Goal: Task Accomplishment & Management: Manage account settings

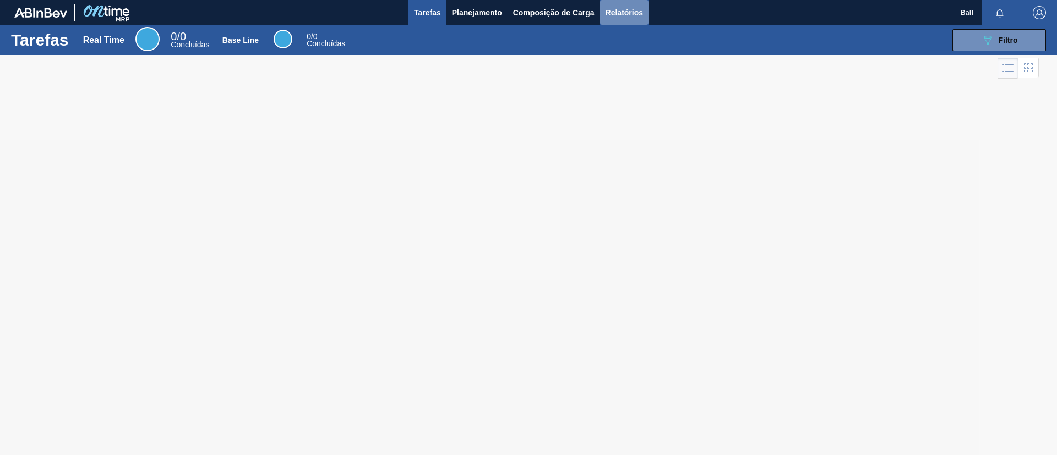
click at [635, 18] on span "Relatórios" at bounding box center [623, 12] width 37 height 13
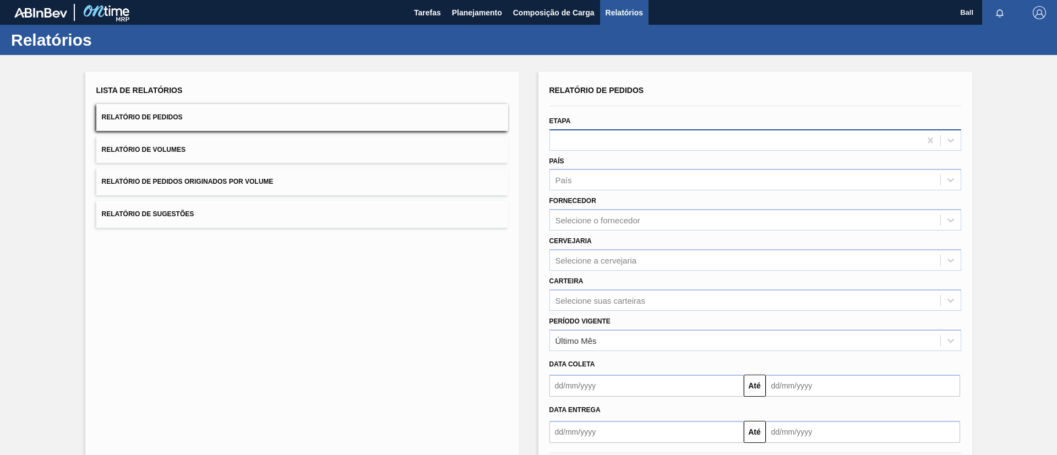
click at [605, 141] on div at bounding box center [735, 140] width 370 height 16
click at [577, 220] on div "Selecione o fornecedor" at bounding box center [597, 220] width 85 height 9
click at [518, 251] on div "Lista de Relatórios Relatório de Pedidos Relatório de Volumes Relatório de Pedi…" at bounding box center [528, 282] width 1057 height 455
click at [579, 134] on div at bounding box center [735, 140] width 370 height 16
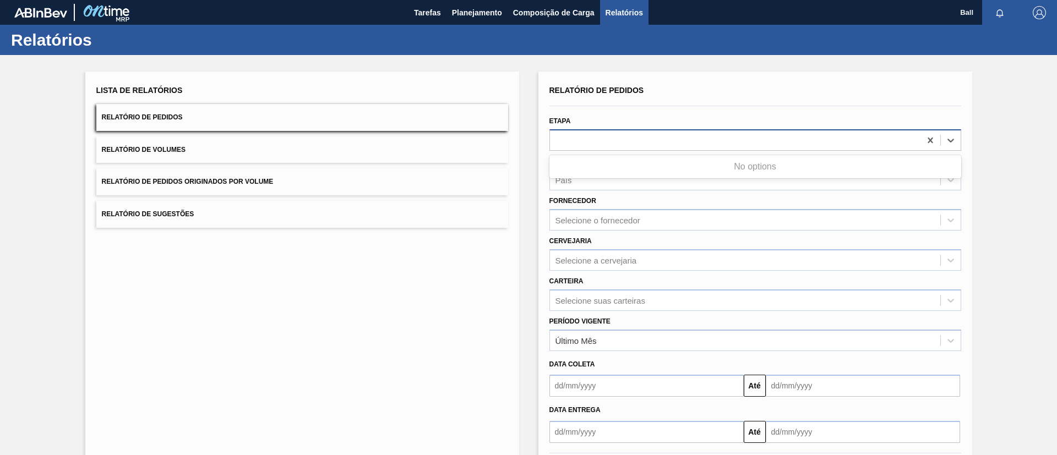
click at [579, 134] on div at bounding box center [735, 140] width 370 height 16
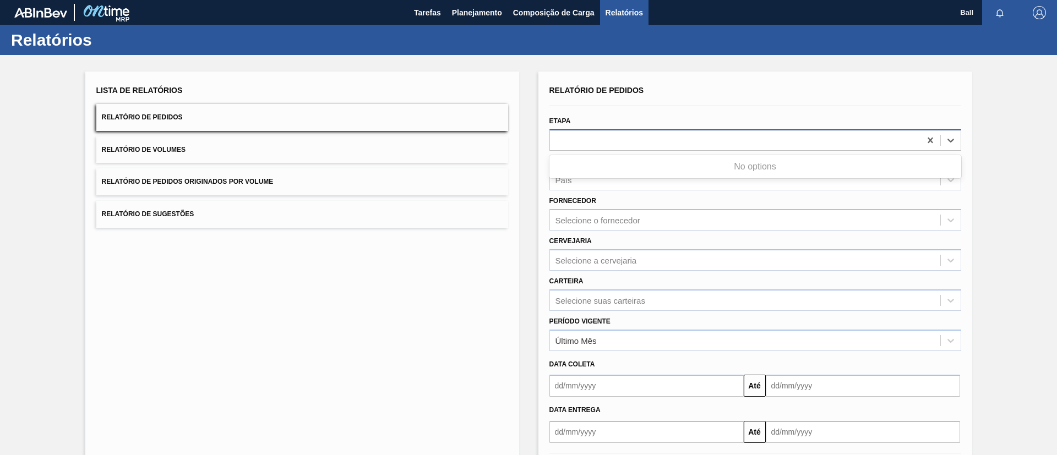
click at [579, 134] on div at bounding box center [735, 140] width 370 height 16
click at [608, 293] on div "Selecione suas carteiras" at bounding box center [745, 300] width 390 height 16
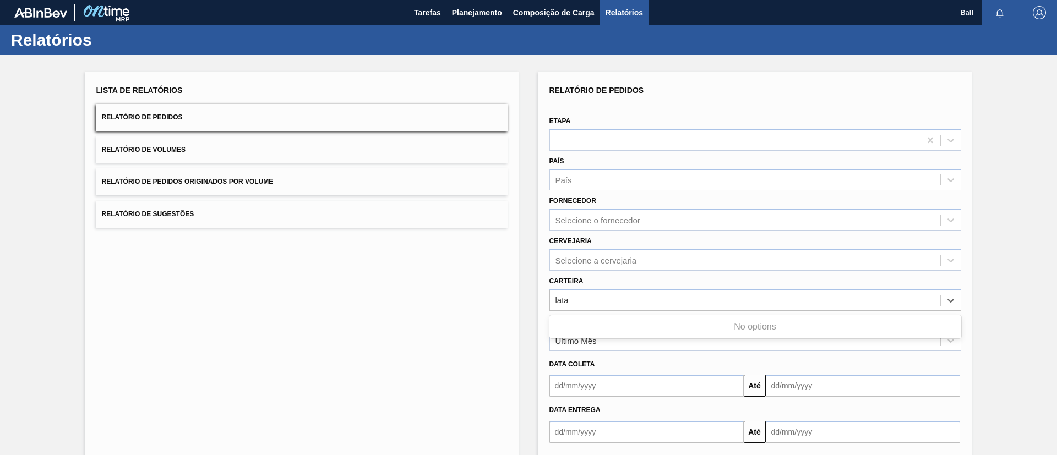
type input "lata"
click at [478, 285] on div "Lista de Relatórios Relatório de Pedidos Relatório de Volumes Relatório de Pedi…" at bounding box center [302, 284] width 434 height 424
click at [670, 128] on div "Etapa" at bounding box center [755, 131] width 412 height 37
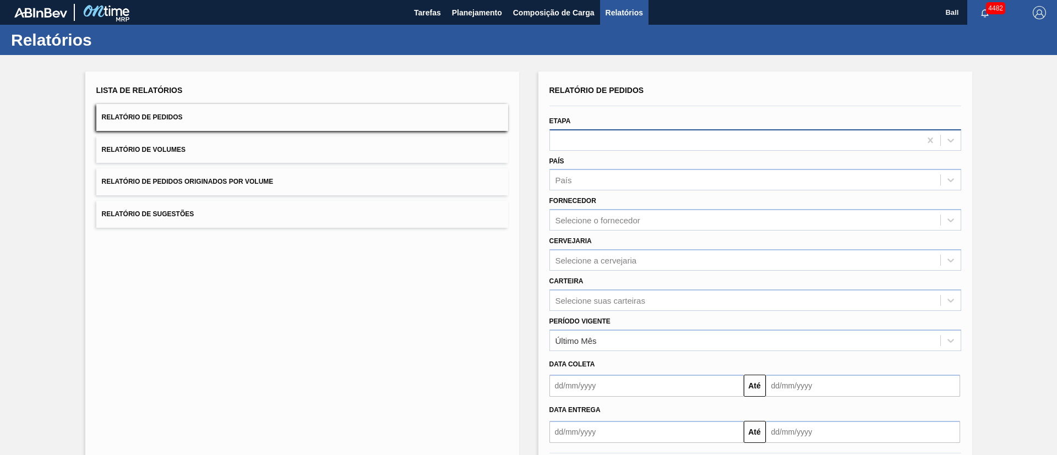
click at [669, 139] on div at bounding box center [735, 140] width 370 height 16
type input "em re"
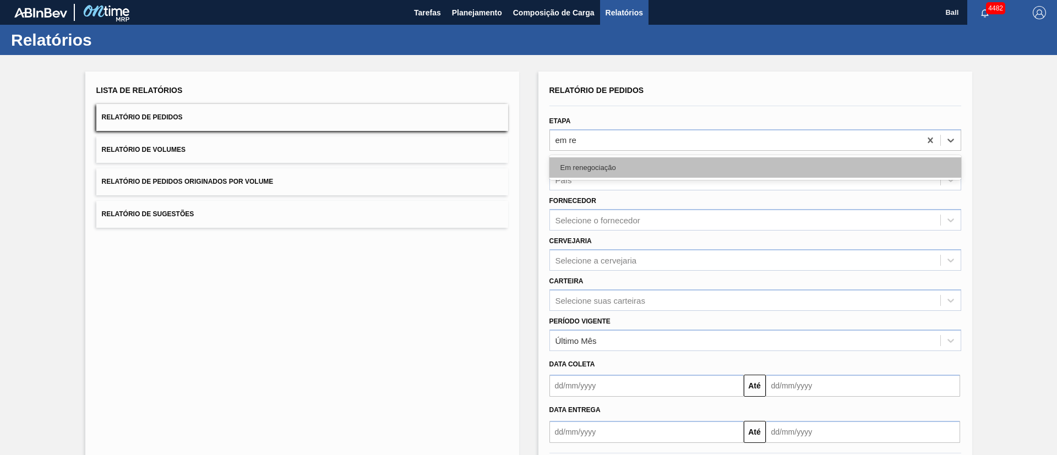
click at [620, 165] on div "Em renegociação" at bounding box center [755, 167] width 412 height 20
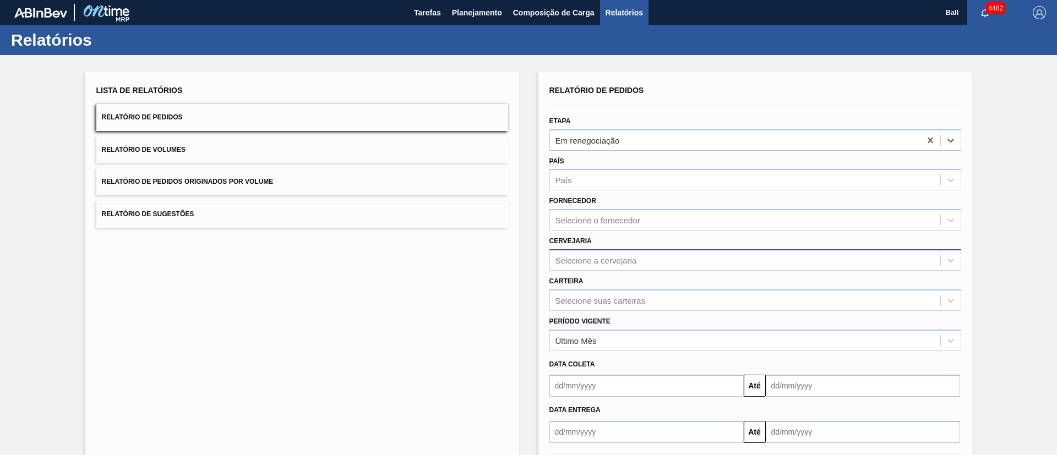
click at [632, 253] on div "Selecione a cervejaria" at bounding box center [745, 260] width 390 height 16
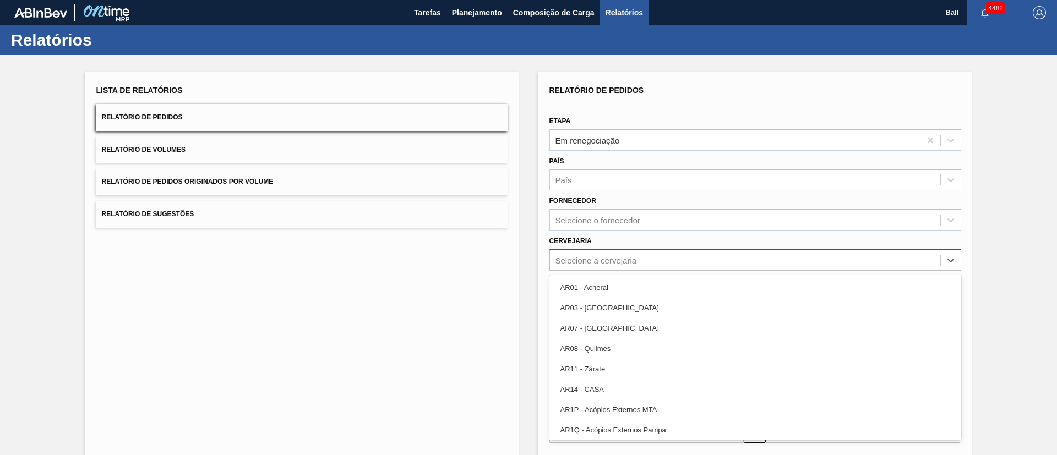
type input "l"
type input "a"
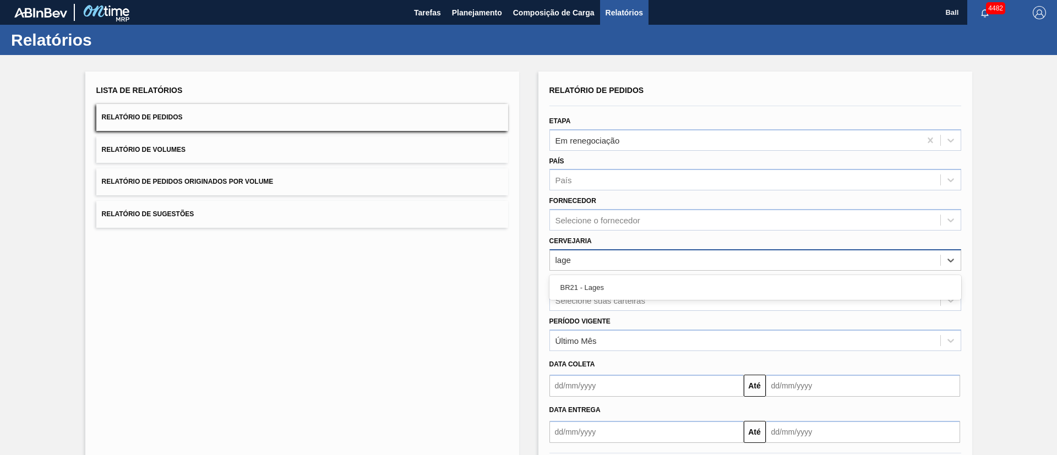
type input "lages"
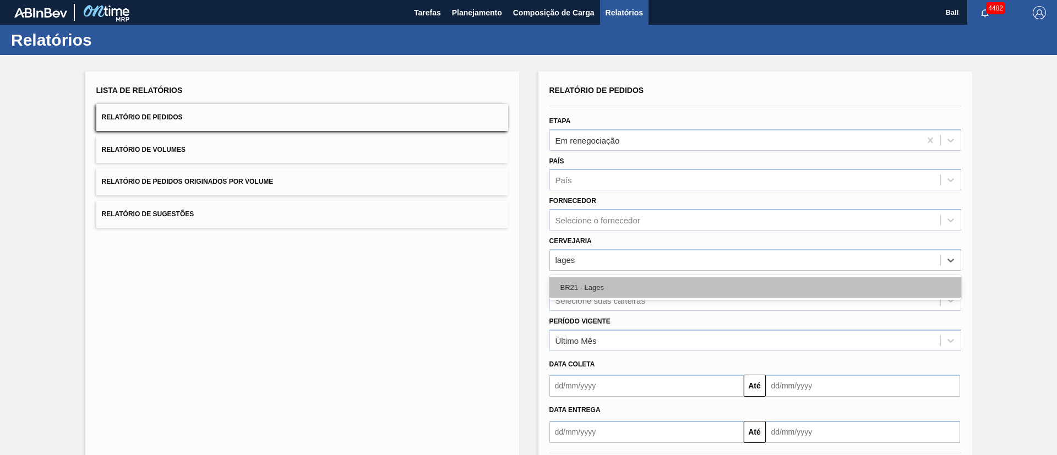
click at [636, 289] on div "BR21 - Lages" at bounding box center [755, 287] width 412 height 20
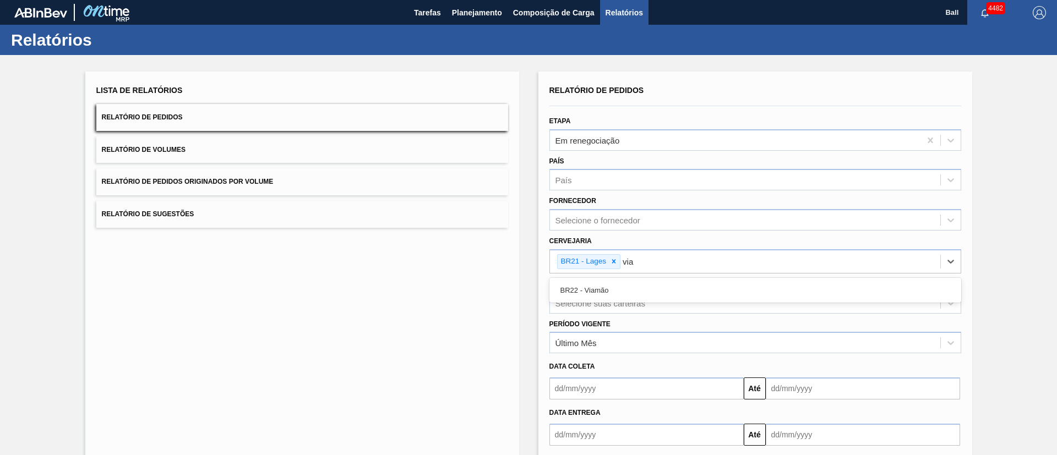
type input "viam"
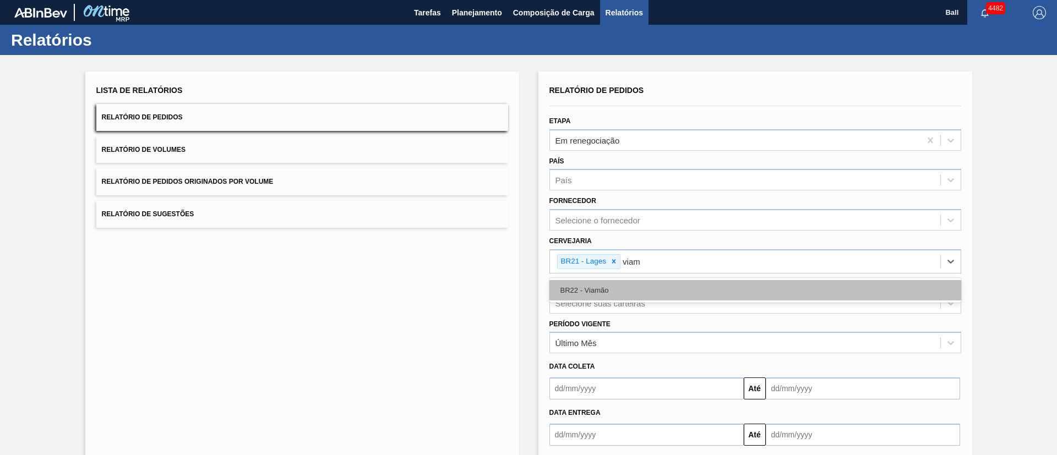
click at [636, 288] on div "BR22 - Viamão" at bounding box center [755, 290] width 412 height 20
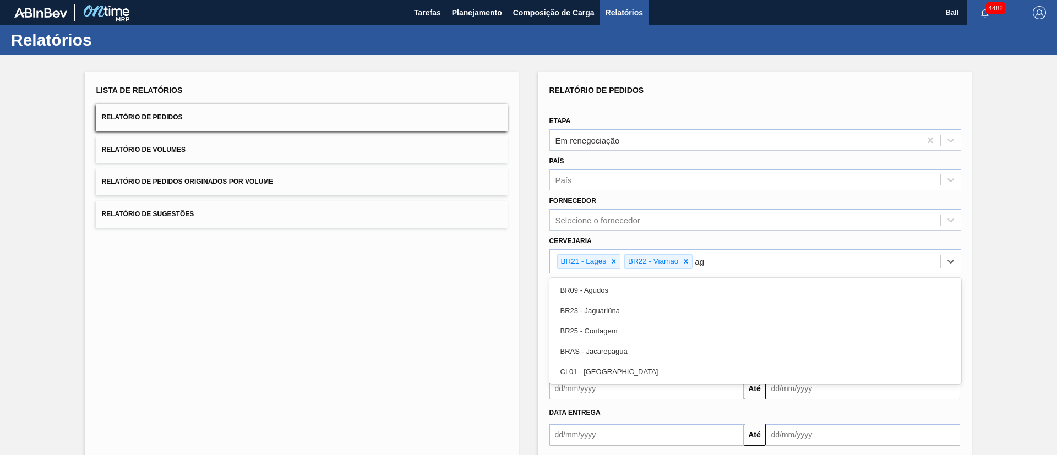
type input "agu"
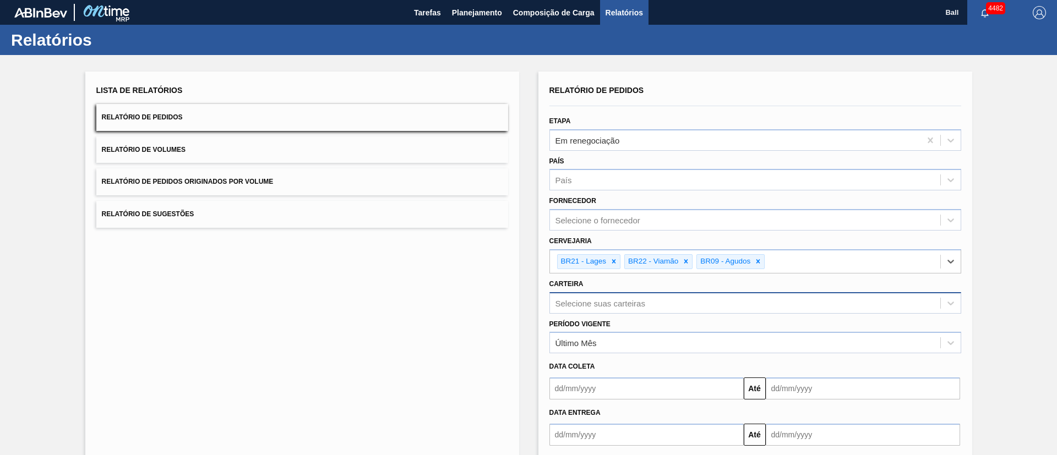
click at [642, 299] on div "Selecione suas carteiras" at bounding box center [745, 303] width 390 height 16
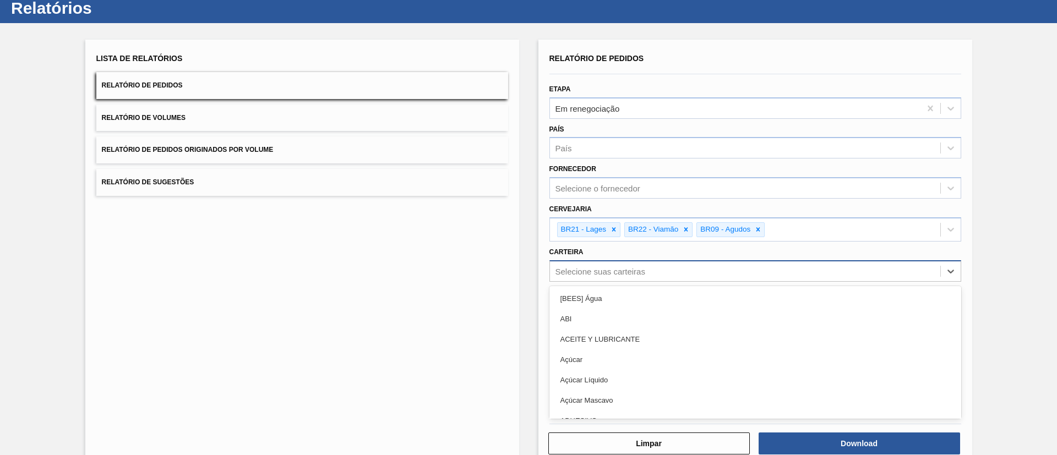
scroll to position [32, 0]
type input "lata"
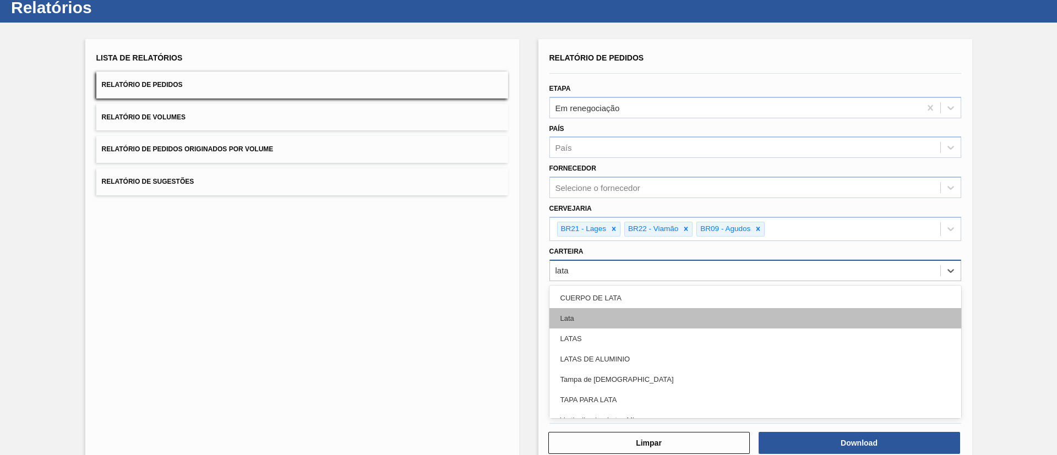
click at [650, 310] on div "Lata" at bounding box center [755, 318] width 412 height 20
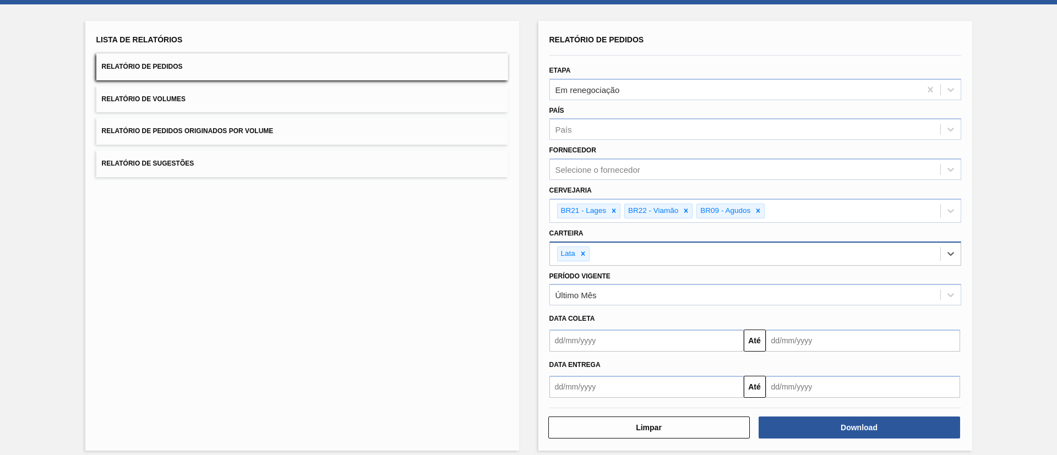
scroll to position [60, 0]
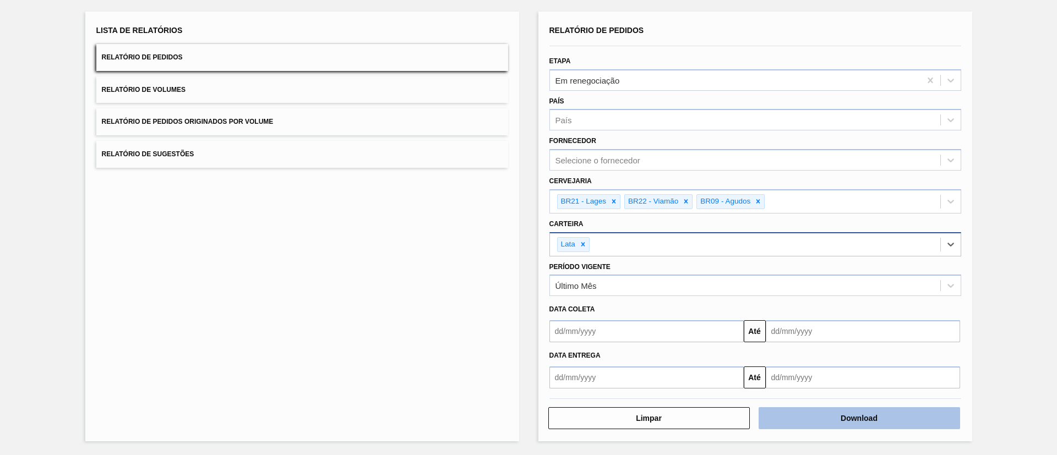
click at [884, 417] on button "Download" at bounding box center [858, 418] width 201 height 22
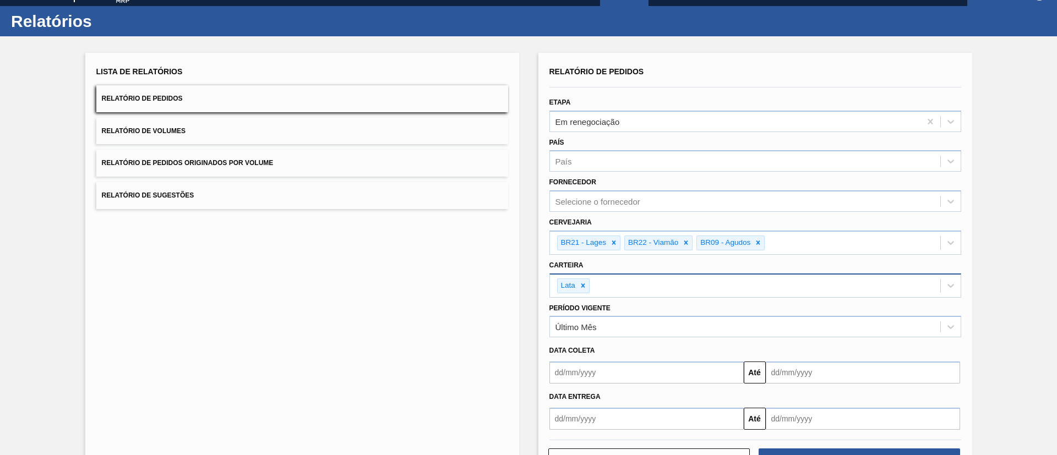
scroll to position [0, 0]
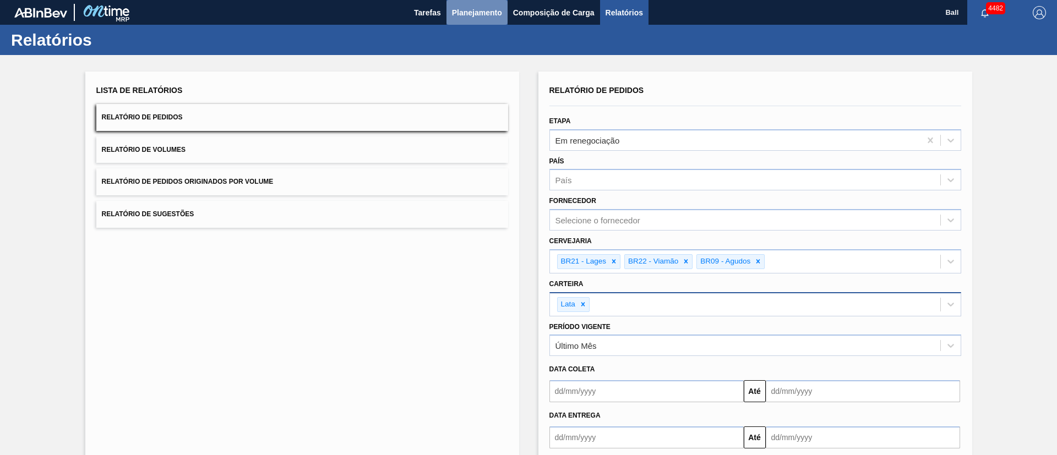
click at [485, 8] on span "Planejamento" at bounding box center [477, 12] width 50 height 13
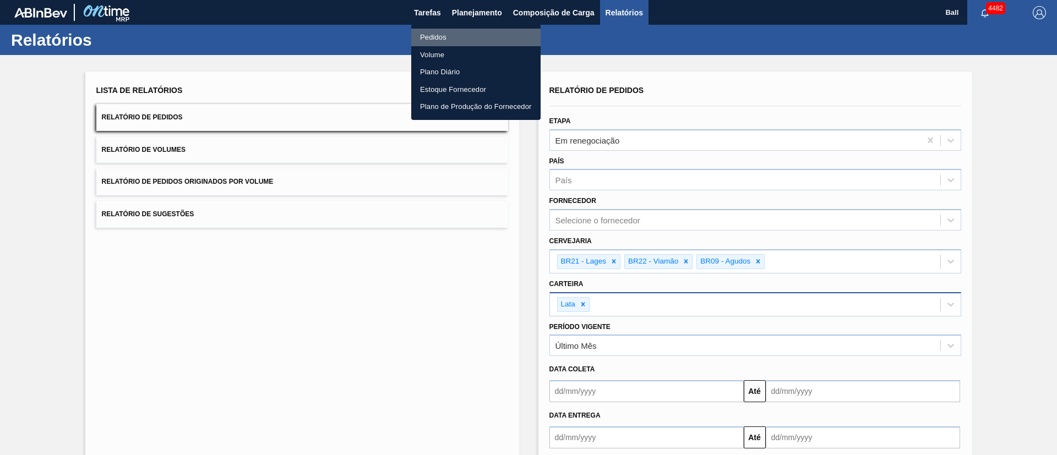
click at [441, 36] on li "Pedidos" at bounding box center [475, 38] width 129 height 18
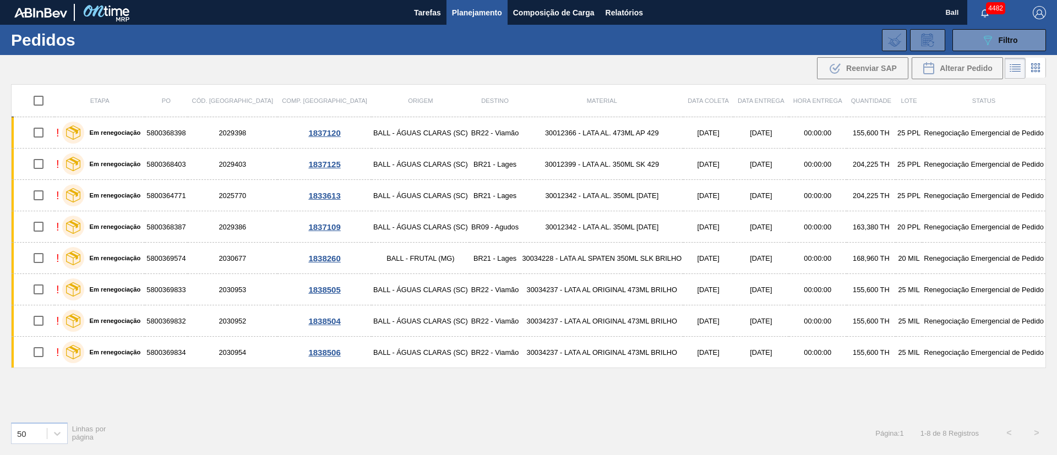
click at [989, 51] on div "089F7B8B-B2A5-4AFE-B5C0-19BA573D28AC Filtro Código Pedido Portal Códido PO SAP …" at bounding box center [614, 40] width 876 height 33
click at [991, 43] on icon "089F7B8B-B2A5-4AFE-B5C0-19BA573D28AC" at bounding box center [987, 40] width 13 height 13
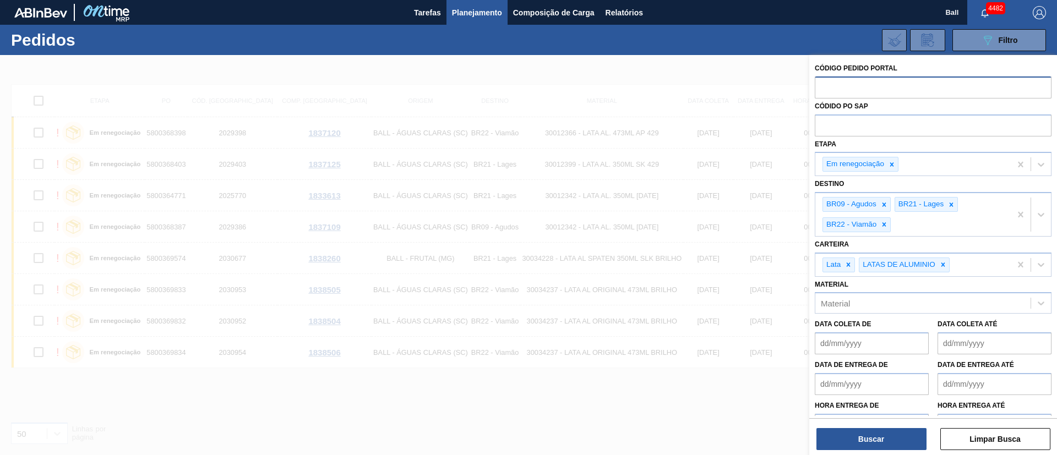
click at [871, 95] on input "text" at bounding box center [932, 86] width 237 height 21
paste input "text"
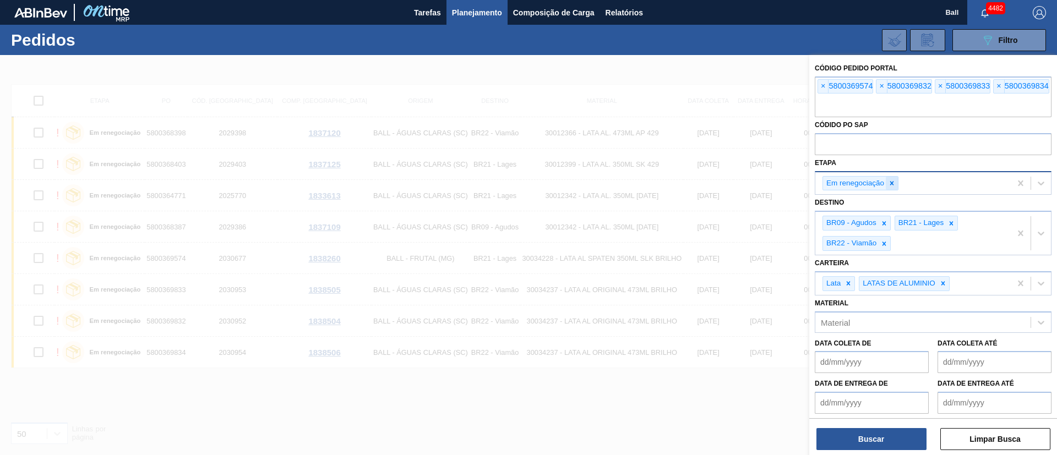
click at [889, 181] on icon at bounding box center [892, 183] width 8 height 8
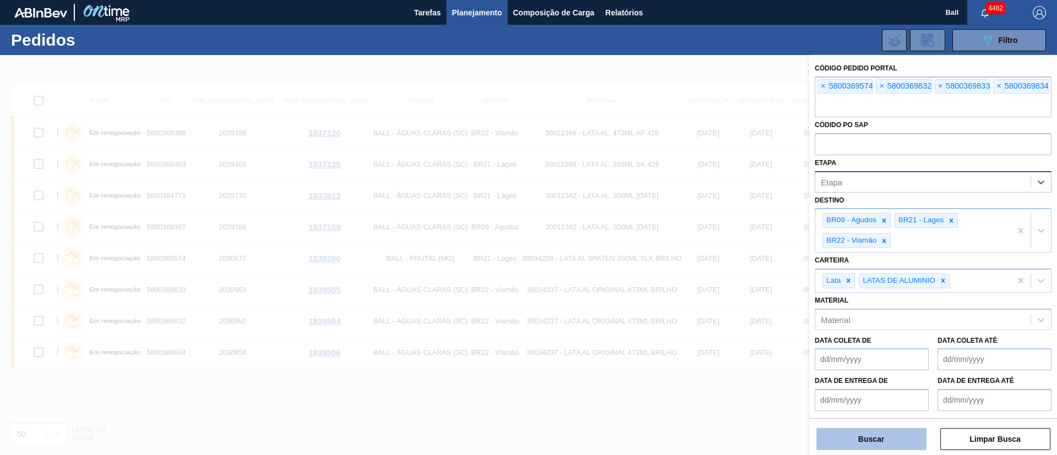
click at [876, 441] on button "Buscar" at bounding box center [871, 439] width 110 height 22
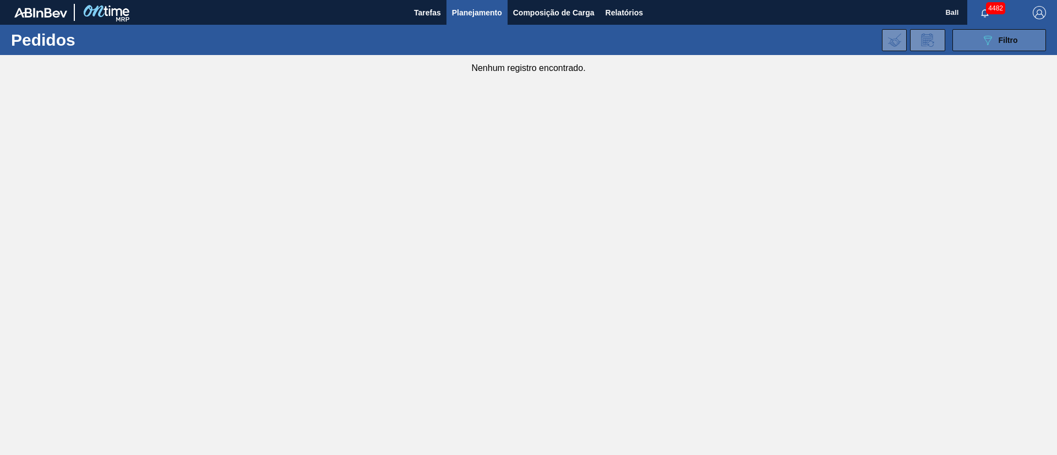
click at [985, 34] on icon "089F7B8B-B2A5-4AFE-B5C0-19BA573D28AC" at bounding box center [987, 40] width 13 height 13
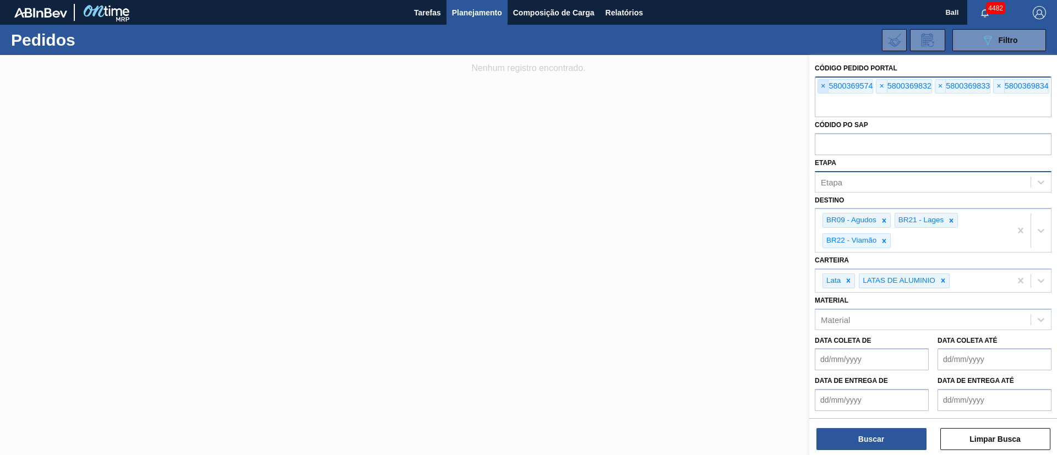
click at [825, 91] on span "×" at bounding box center [823, 86] width 10 height 13
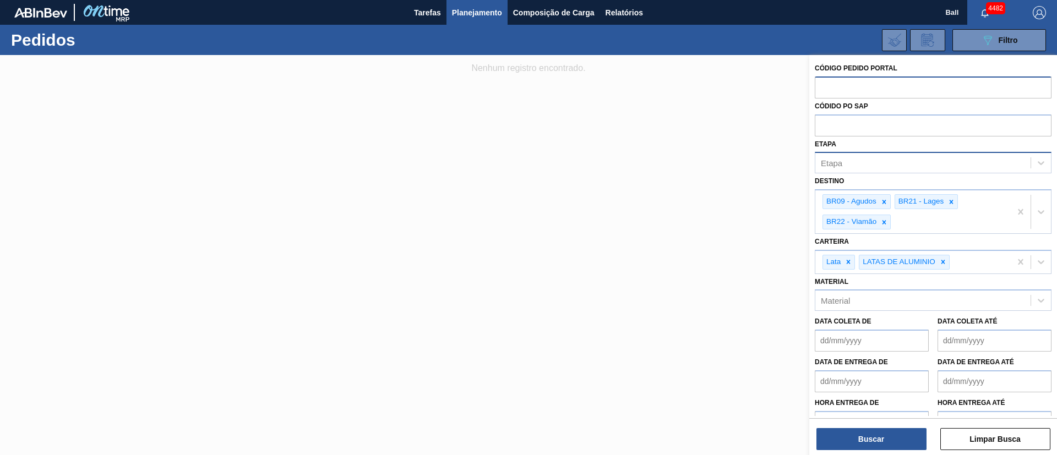
click at [825, 91] on input "text" at bounding box center [932, 86] width 237 height 21
click at [832, 120] on input "text" at bounding box center [932, 124] width 237 height 21
paste input "text"
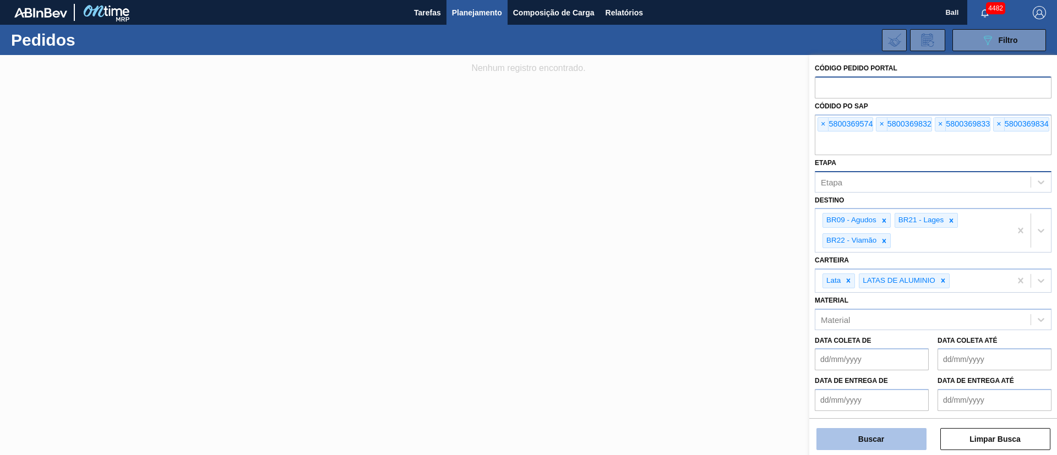
click at [870, 445] on button "Buscar" at bounding box center [871, 439] width 110 height 22
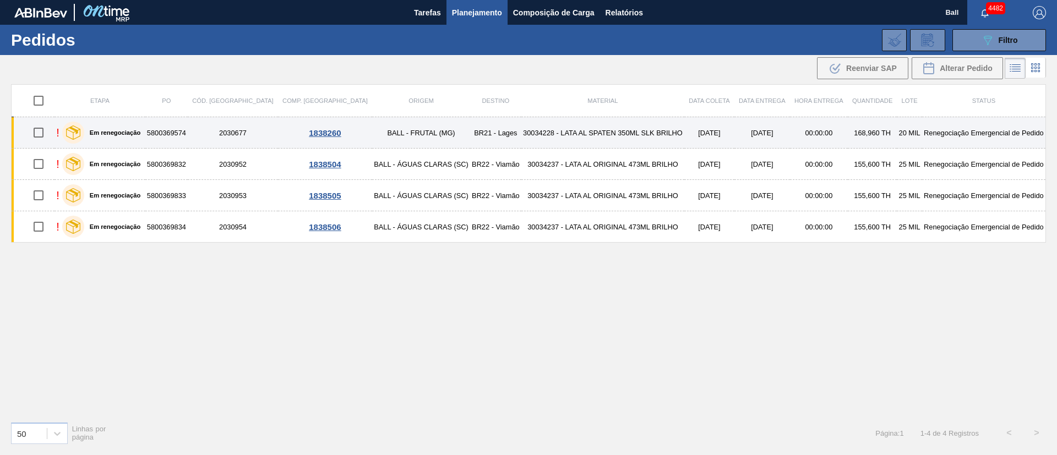
click at [631, 138] on td "30034228 - LATA AL SPATEN 350ML SLK BRILHO" at bounding box center [602, 132] width 163 height 31
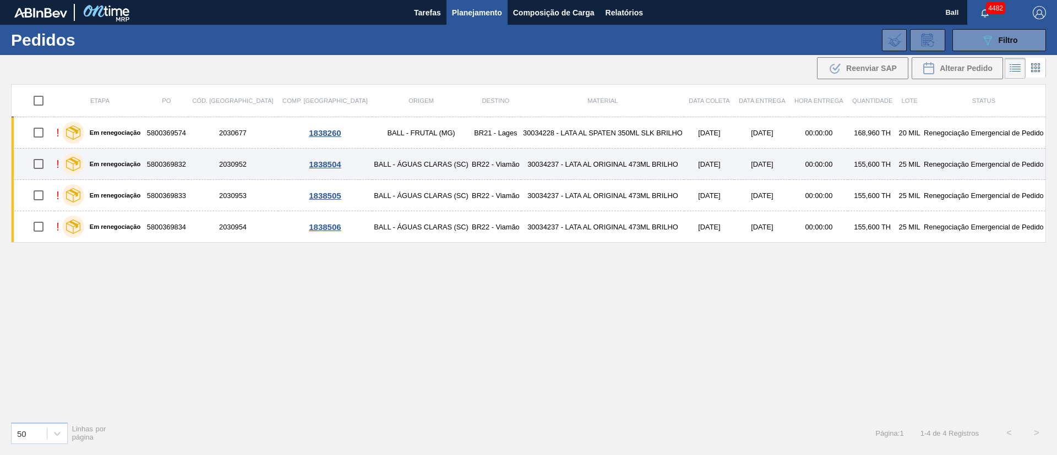
click at [628, 158] on td "30034237 - LATA AL ORIGINAL 473ML BRILHO" at bounding box center [602, 164] width 163 height 31
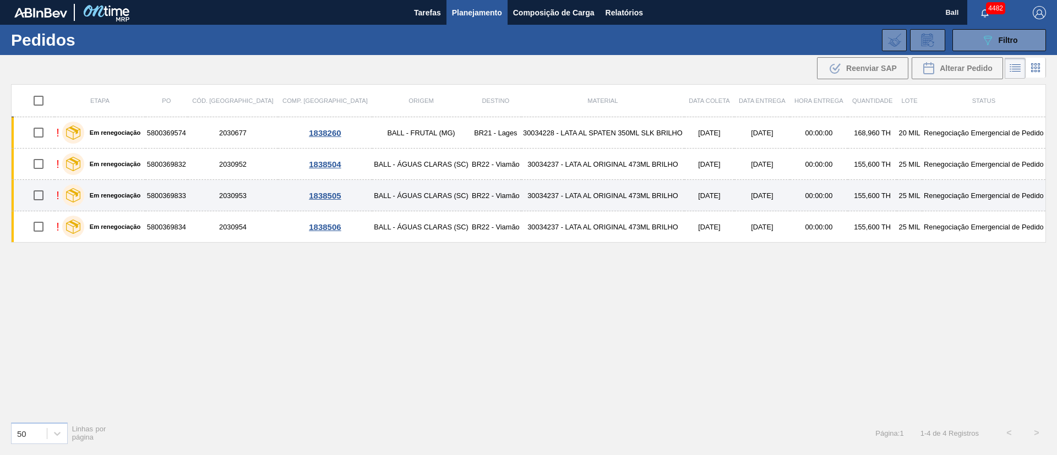
click at [627, 198] on td "30034237 - LATA AL ORIGINAL 473ML BRILHO" at bounding box center [602, 195] width 163 height 31
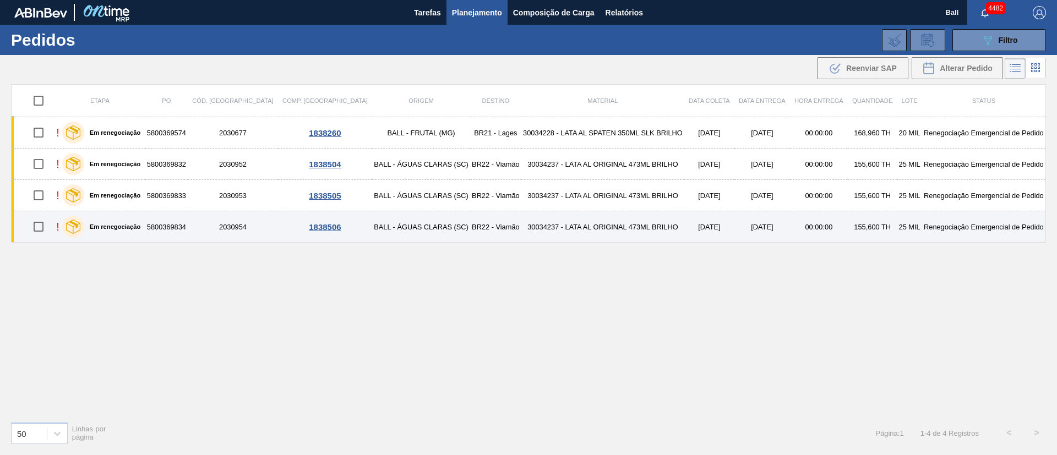
click at [637, 217] on td "30034237 - LATA AL ORIGINAL 473ML BRILHO" at bounding box center [602, 226] width 163 height 31
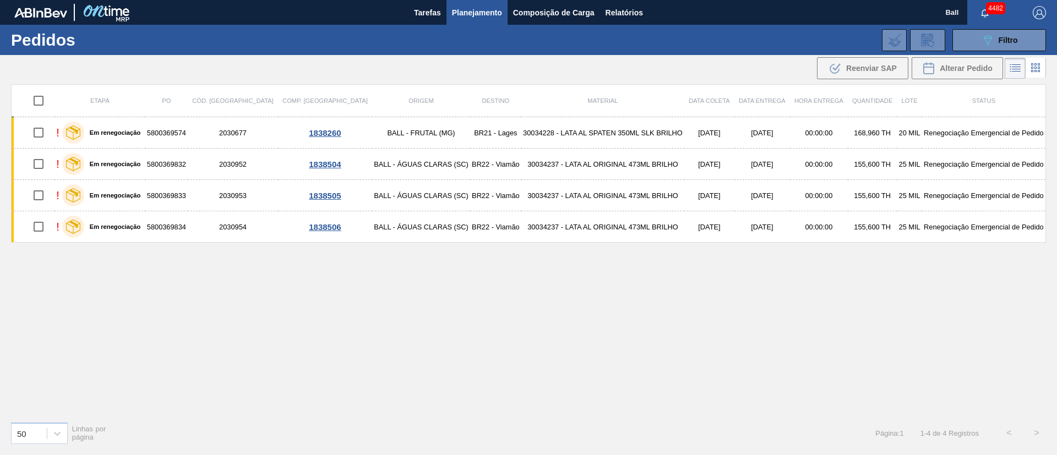
click at [499, 5] on button "Planejamento" at bounding box center [476, 12] width 61 height 25
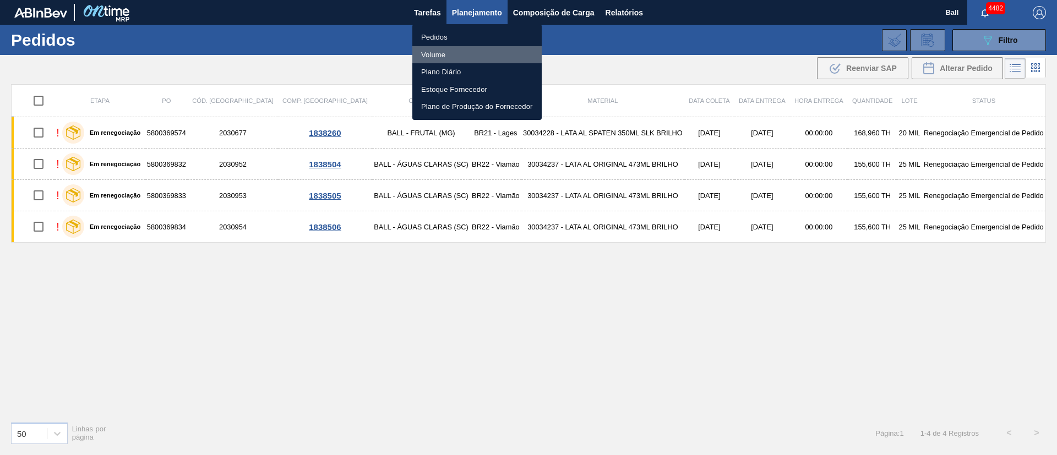
click at [445, 58] on li "Volume" at bounding box center [476, 55] width 129 height 18
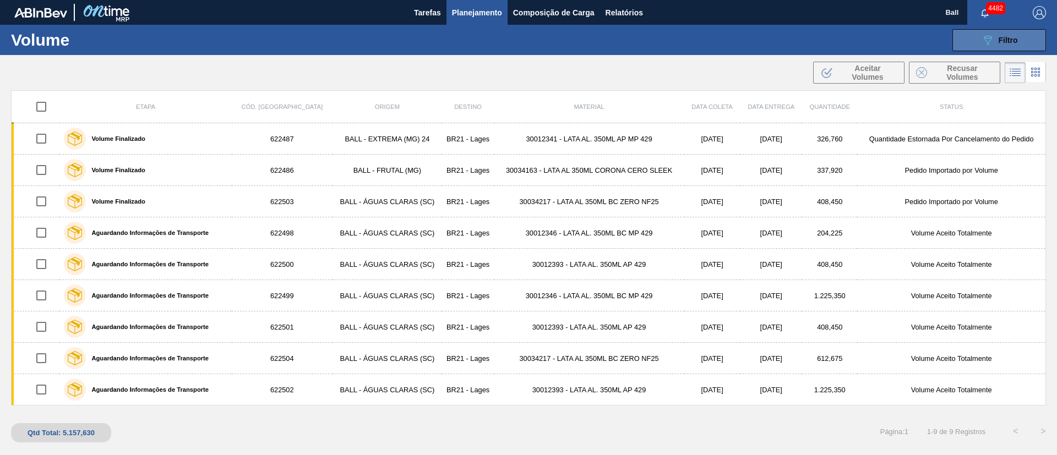
click at [1007, 36] on span "Filtro" at bounding box center [1007, 40] width 19 height 9
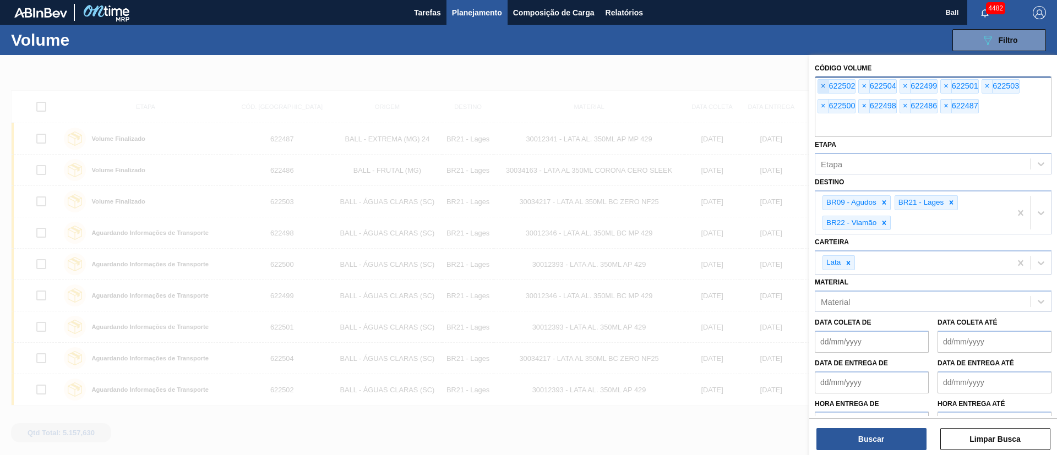
click at [822, 87] on span "×" at bounding box center [823, 86] width 10 height 13
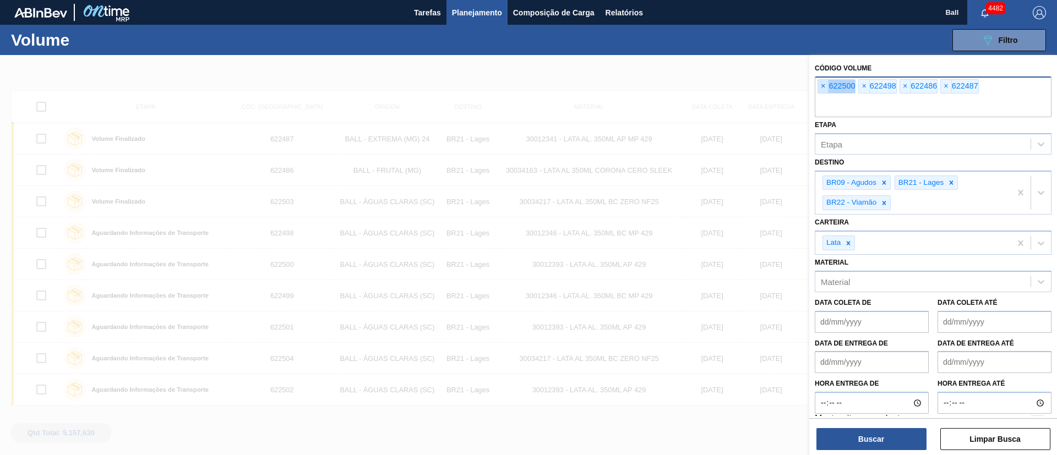
click at [822, 87] on span "×" at bounding box center [823, 86] width 10 height 13
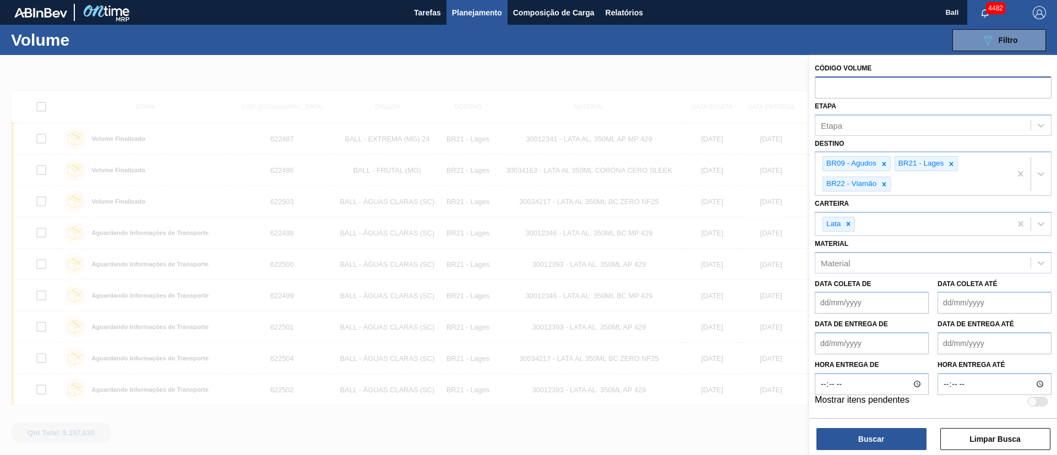
click at [822, 87] on input "text" at bounding box center [932, 86] width 237 height 21
paste input "621706"
type input "621706"
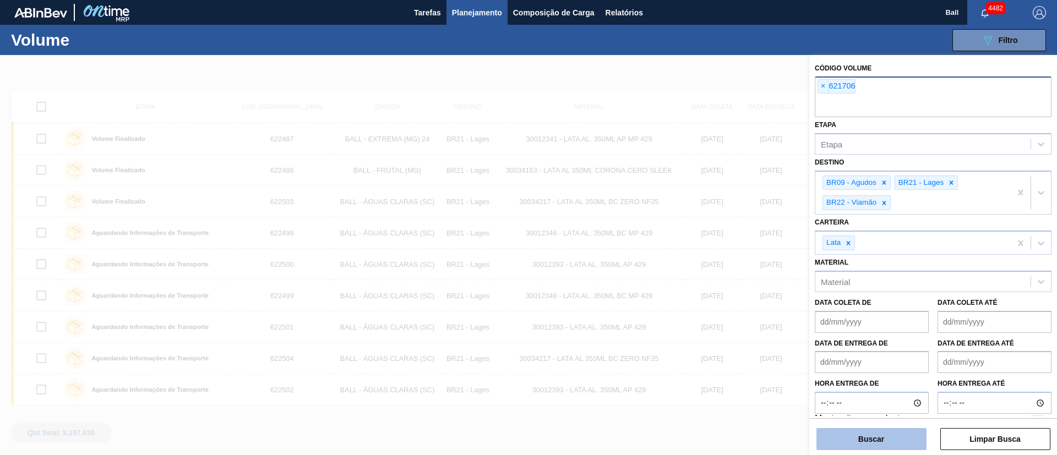
click at [893, 442] on button "Buscar" at bounding box center [871, 439] width 110 height 22
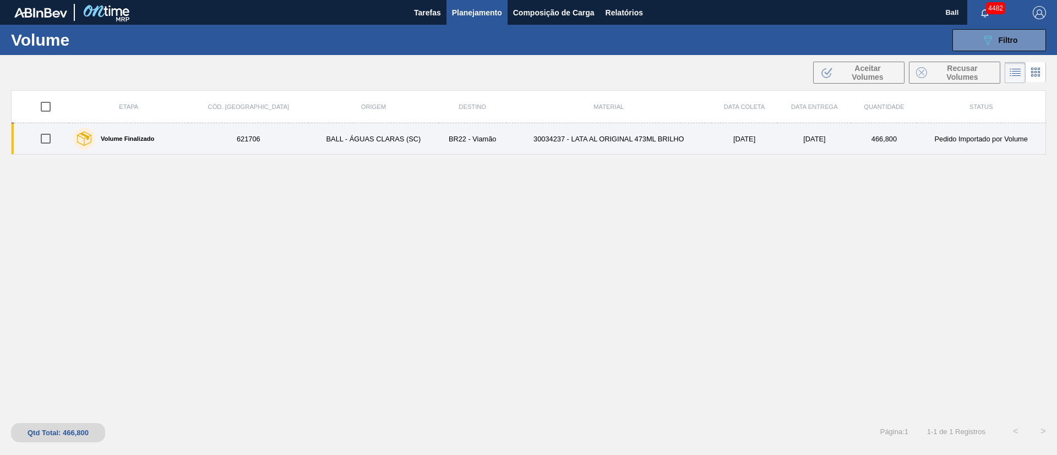
click at [401, 141] on td "BALL - ÁGUAS CLARAS (SC)" at bounding box center [373, 138] width 130 height 31
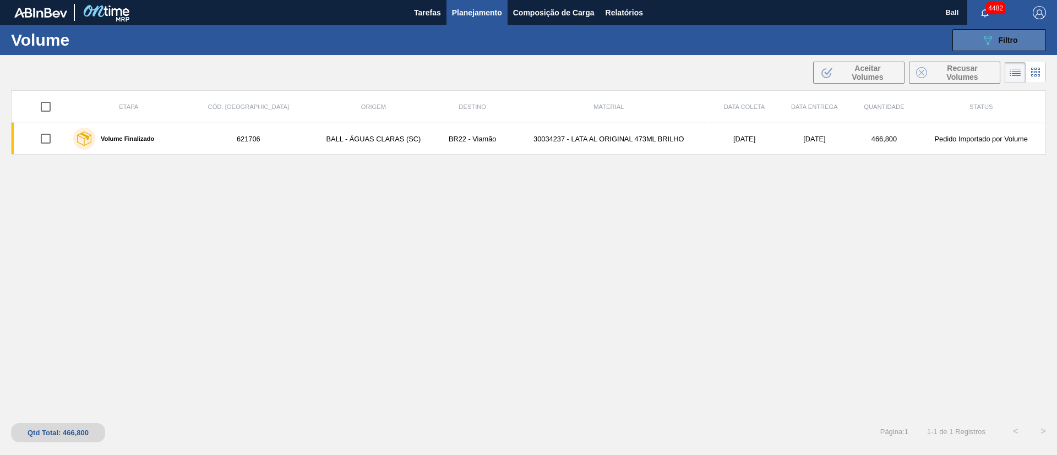
click at [997, 42] on div "089F7B8B-B2A5-4AFE-B5C0-19BA573D28AC Filtro" at bounding box center [999, 40] width 37 height 13
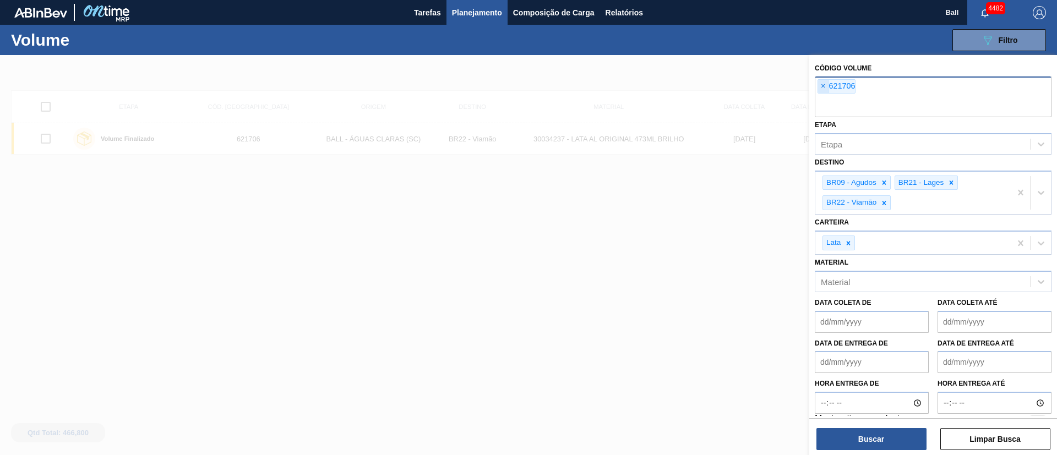
click at [826, 89] on span "×" at bounding box center [823, 86] width 10 height 13
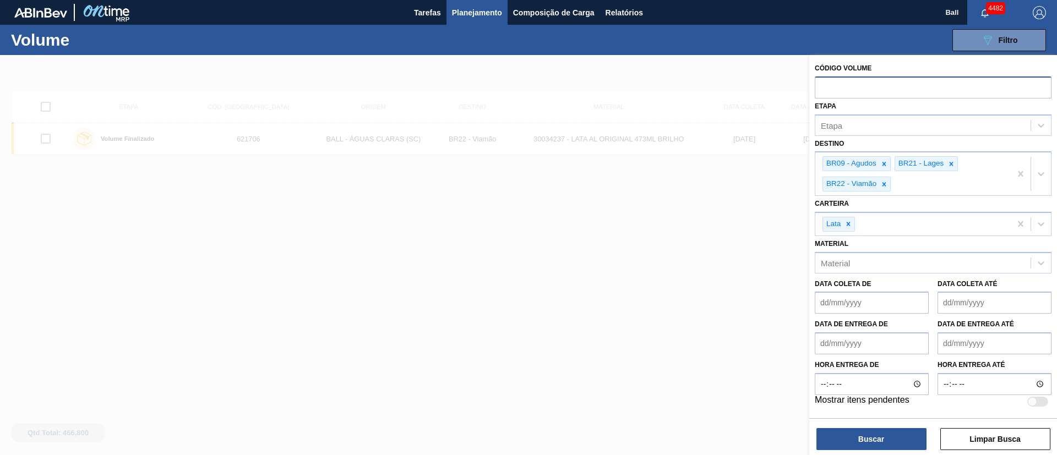
paste input "text"
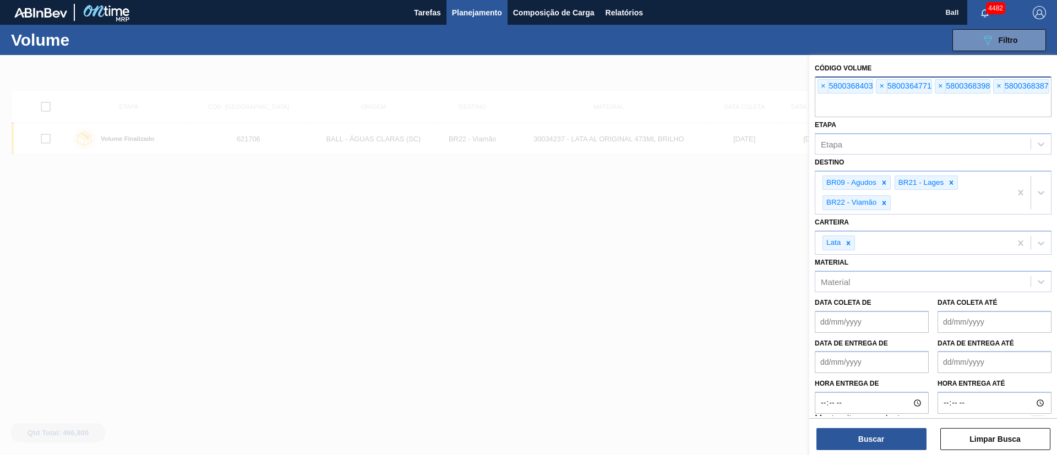
click at [683, 168] on div at bounding box center [528, 282] width 1057 height 455
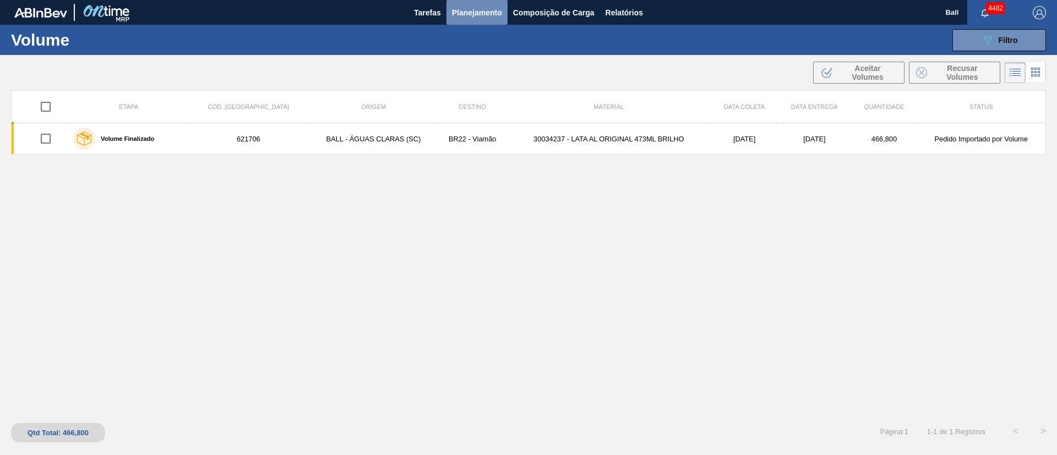
click at [466, 12] on span "Planejamento" at bounding box center [477, 12] width 50 height 13
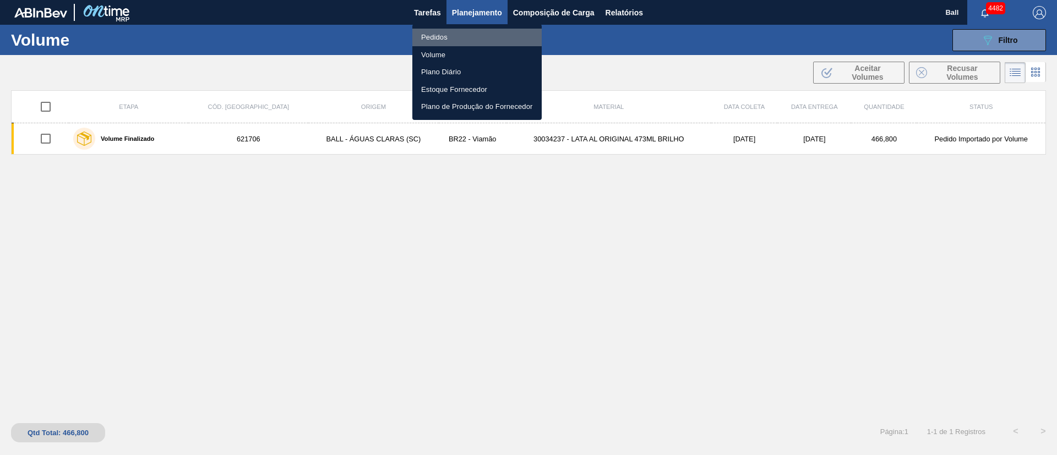
click at [439, 37] on li "Pedidos" at bounding box center [476, 38] width 129 height 18
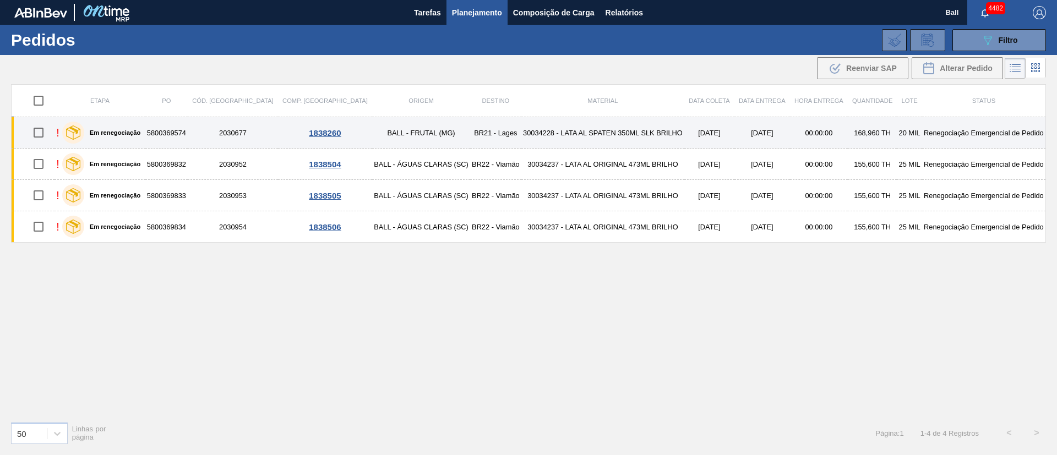
click at [521, 134] on td "30034228 - LATA AL SPATEN 350ML SLK BRILHO" at bounding box center [602, 132] width 163 height 31
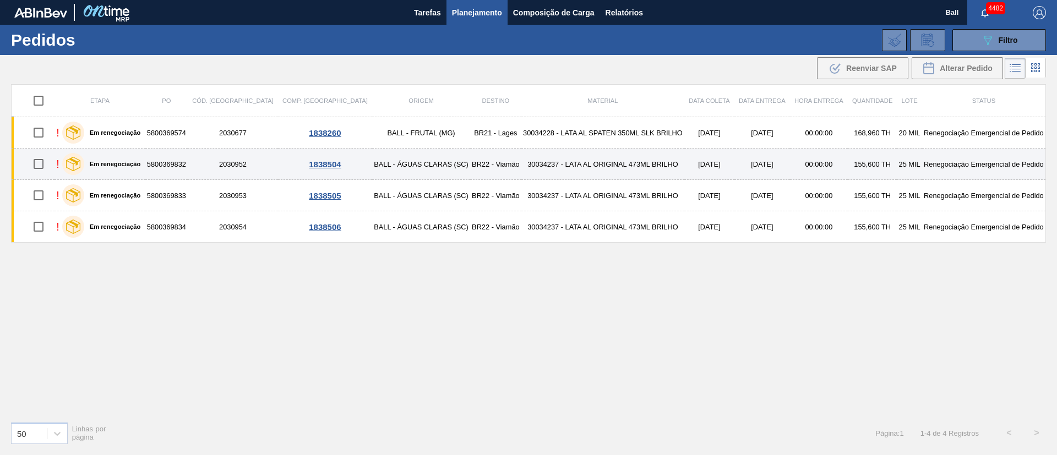
click at [521, 155] on td "30034237 - LATA AL ORIGINAL 473ML BRILHO" at bounding box center [602, 164] width 163 height 31
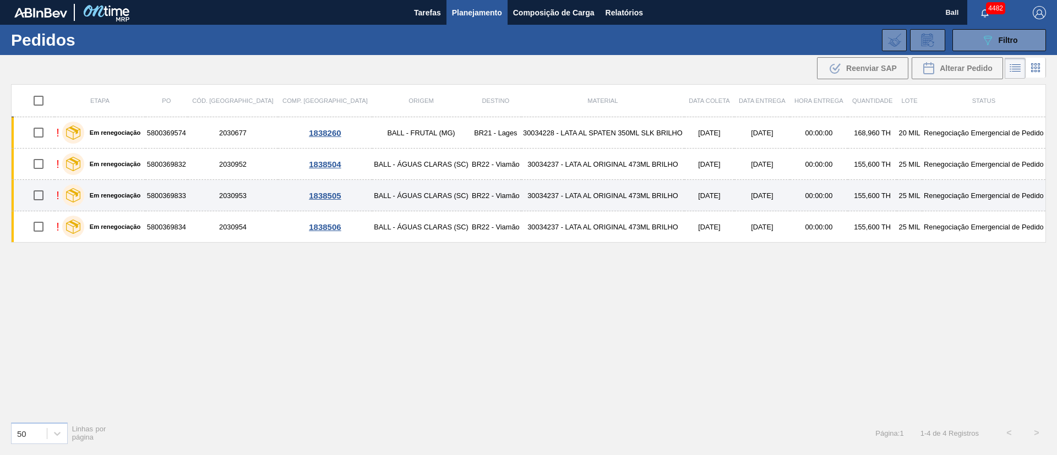
click at [521, 188] on td "30034237 - LATA AL ORIGINAL 473ML BRILHO" at bounding box center [602, 195] width 163 height 31
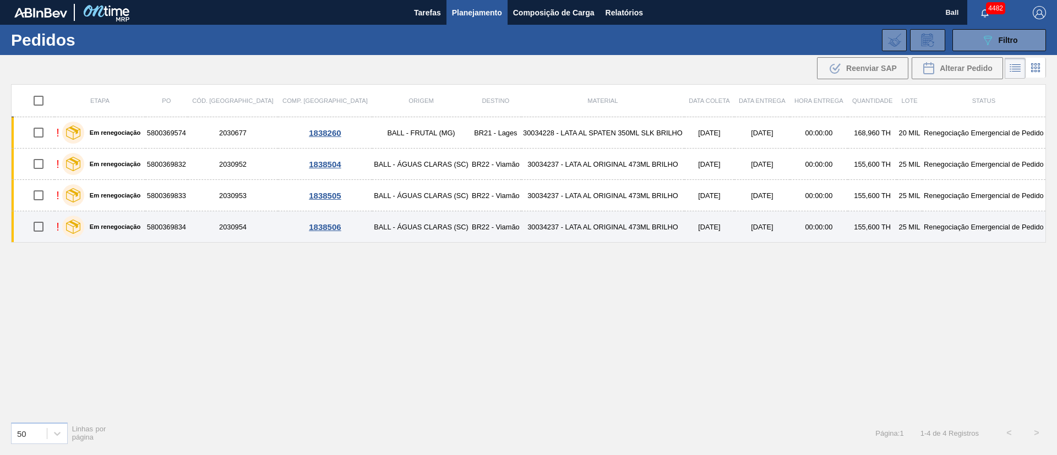
click at [521, 227] on td "30034237 - LATA AL ORIGINAL 473ML BRILHO" at bounding box center [602, 226] width 163 height 31
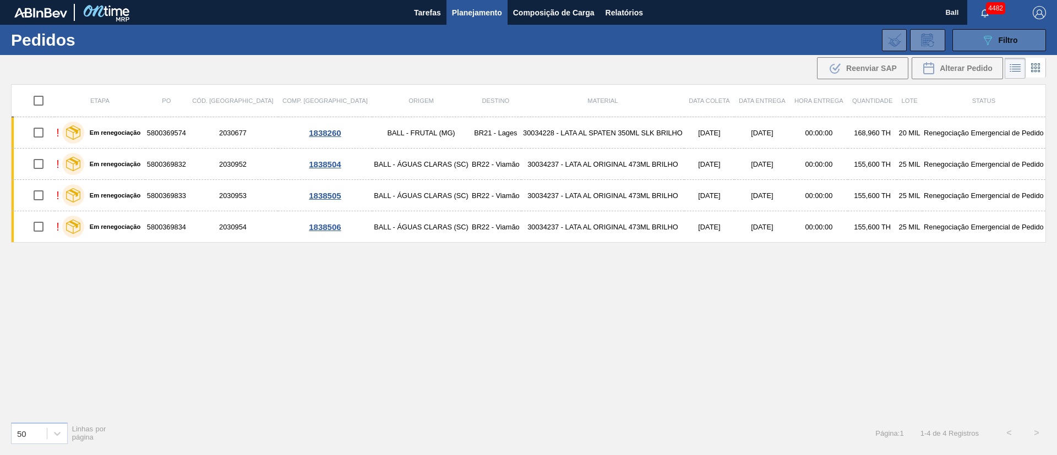
click at [1028, 36] on button "089F7B8B-B2A5-4AFE-B5C0-19BA573D28AC Filtro" at bounding box center [999, 40] width 94 height 22
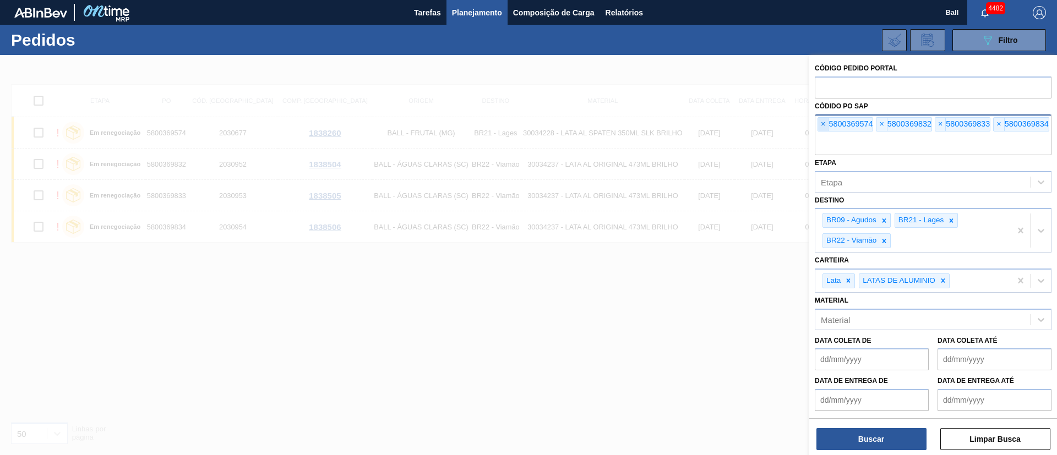
click at [822, 124] on span "×" at bounding box center [823, 124] width 10 height 13
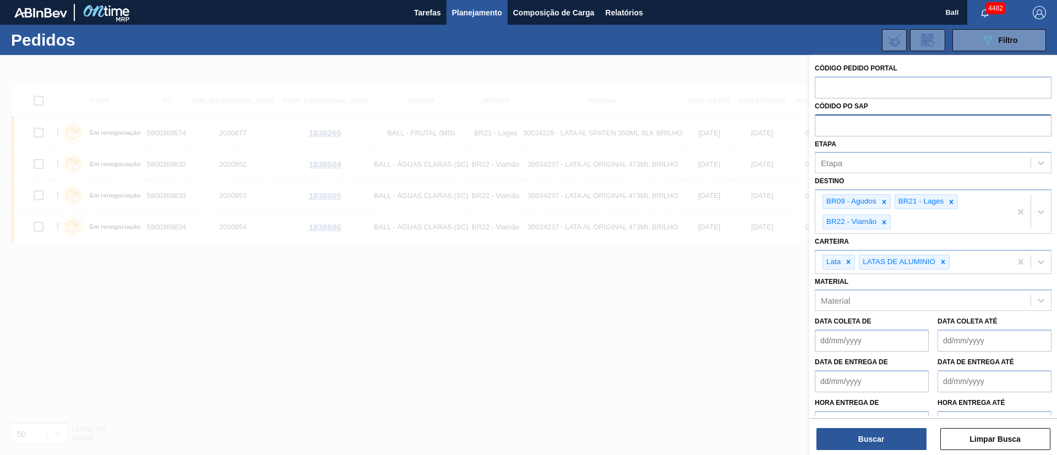
click at [822, 124] on input "text" at bounding box center [932, 124] width 237 height 21
paste input "text"
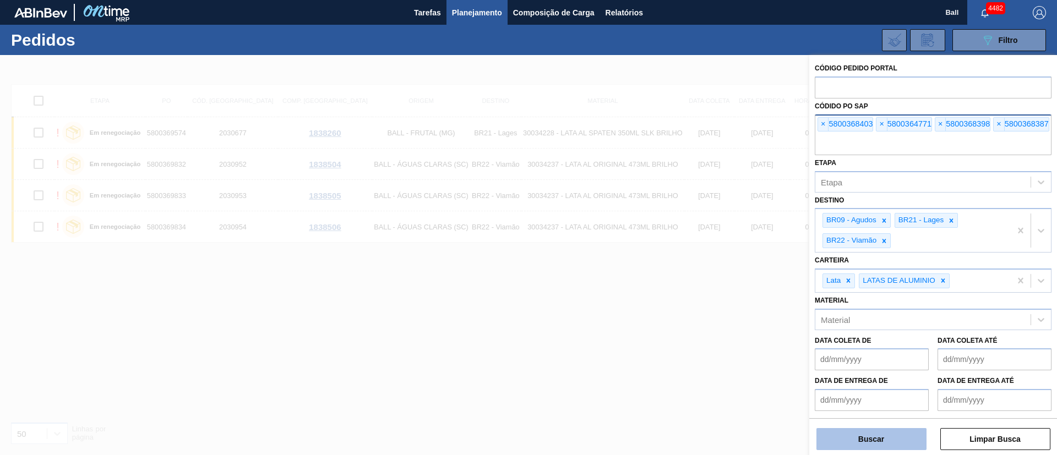
click at [847, 438] on button "Buscar" at bounding box center [871, 439] width 110 height 22
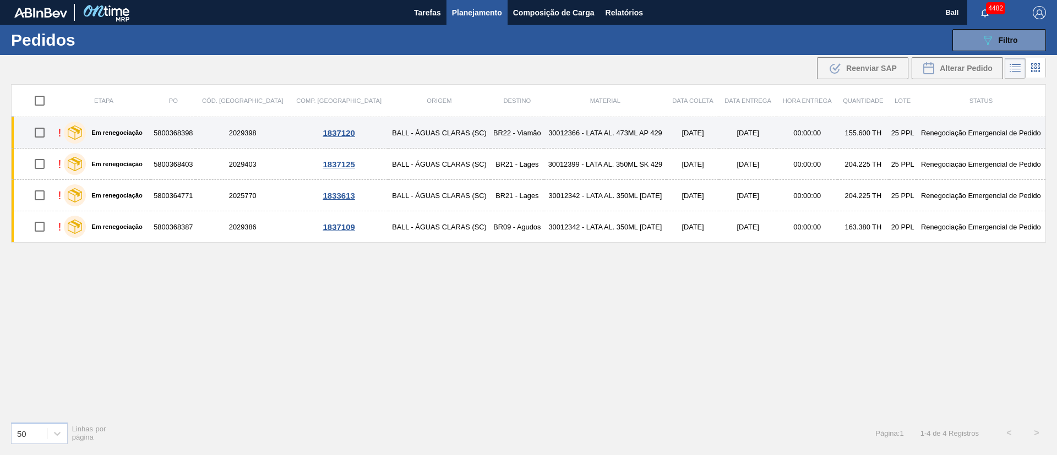
click at [496, 144] on td "BR22 - Viamão" at bounding box center [516, 132] width 53 height 31
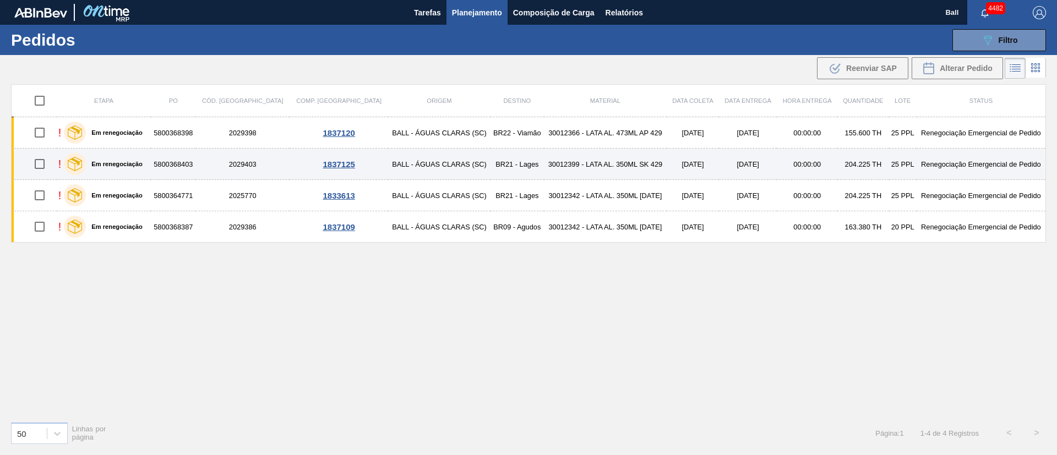
click at [544, 162] on td "30012399 - LATA AL. 350ML SK 429" at bounding box center [605, 164] width 123 height 31
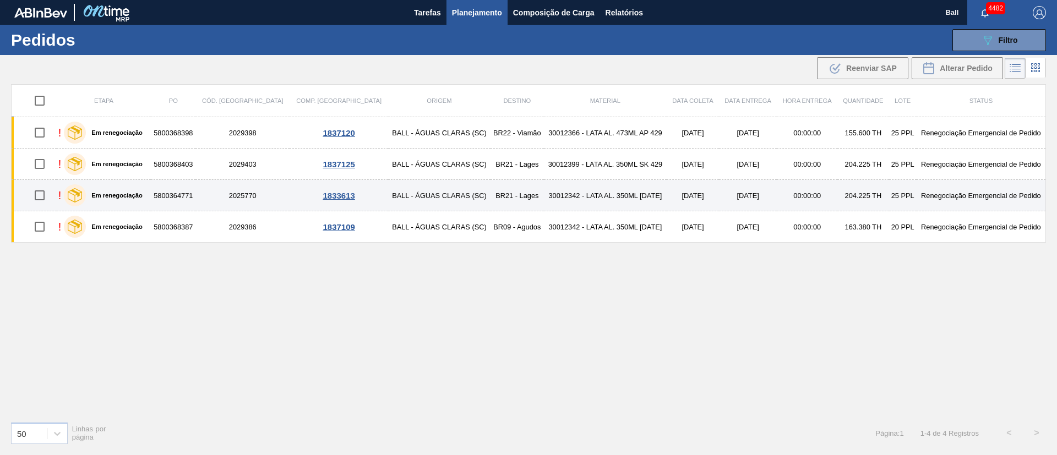
click at [490, 204] on td "BR21 - Lages" at bounding box center [516, 195] width 53 height 31
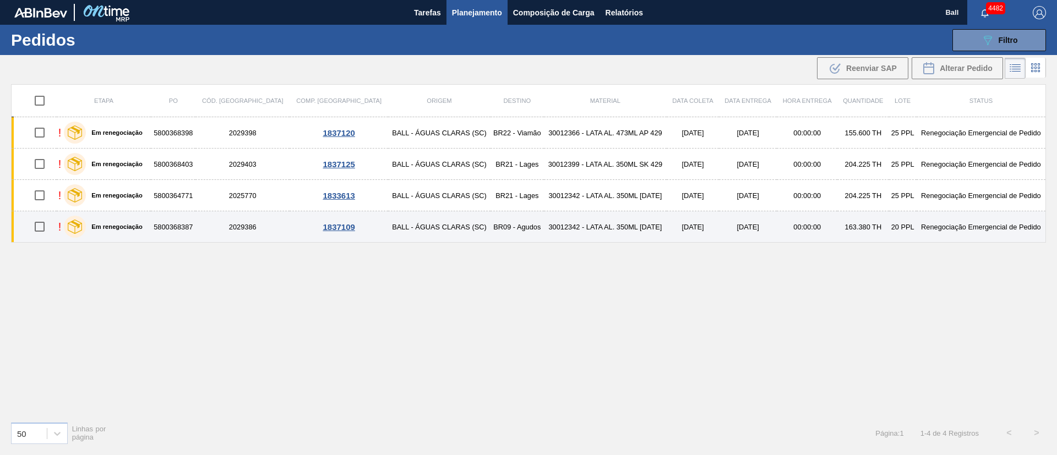
click at [490, 225] on td "BR09 - Agudos" at bounding box center [516, 226] width 53 height 31
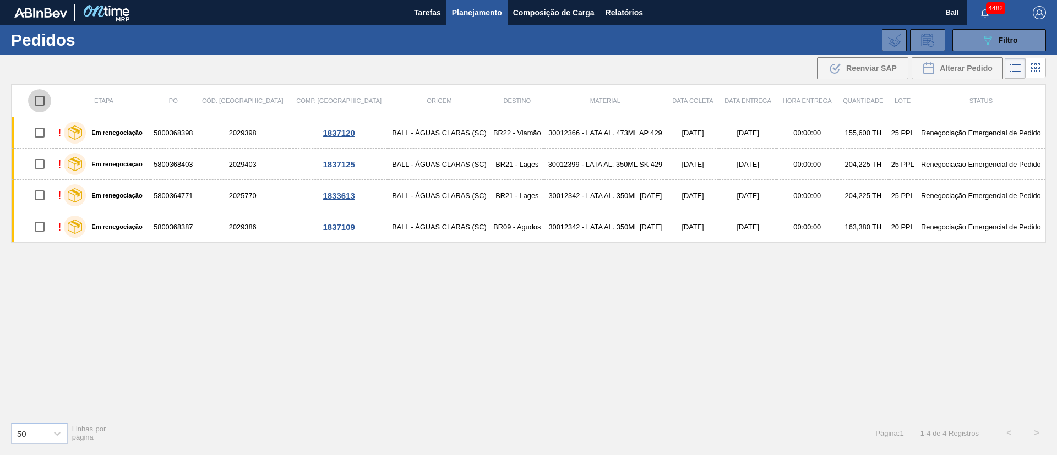
click at [43, 100] on input "checkbox" at bounding box center [39, 100] width 23 height 23
checkbox input "true"
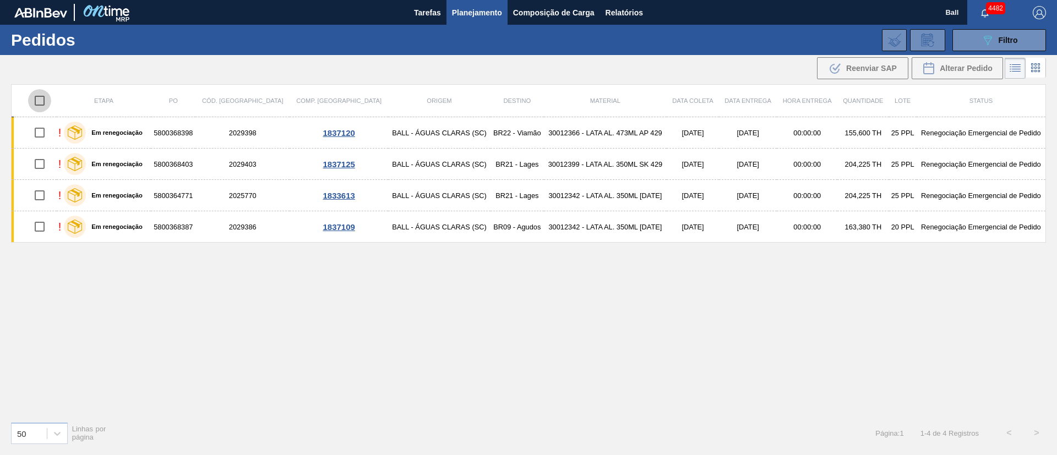
checkbox input "true"
click at [41, 101] on input "checkbox" at bounding box center [39, 100] width 23 height 23
checkbox input "false"
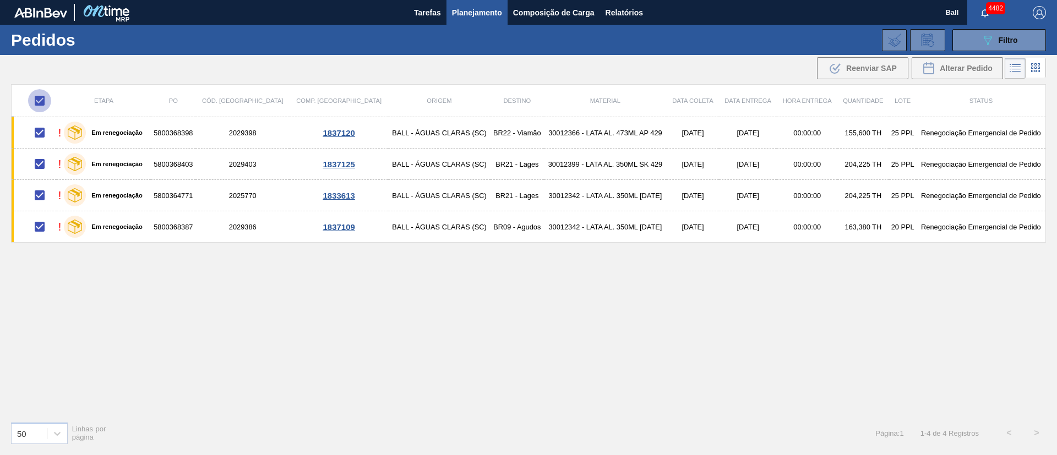
checkbox input "false"
click at [420, 9] on span "Tarefas" at bounding box center [427, 12] width 27 height 13
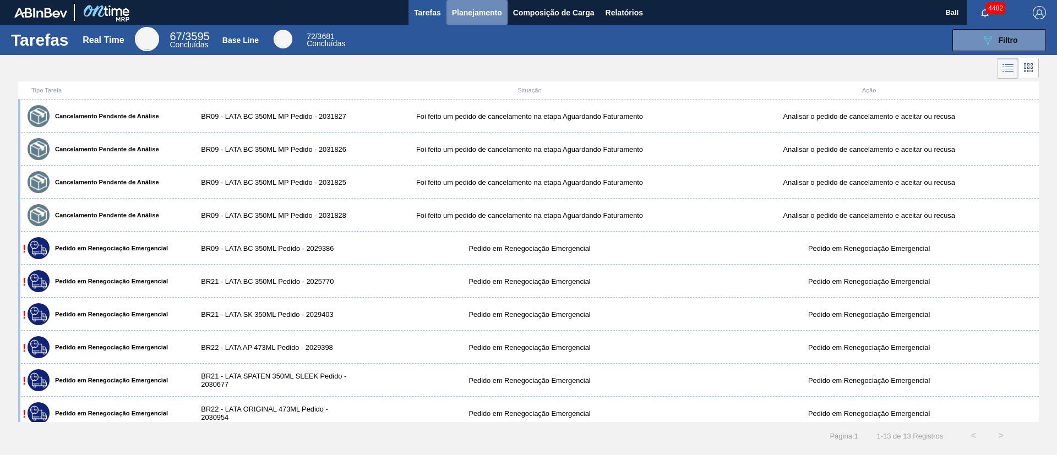
click at [491, 18] on span "Planejamento" at bounding box center [477, 12] width 50 height 13
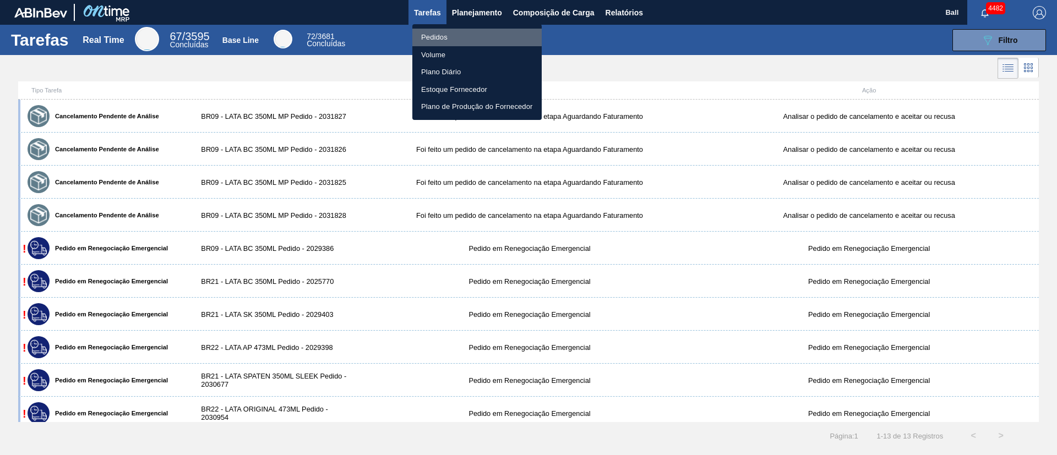
click at [443, 34] on li "Pedidos" at bounding box center [476, 38] width 129 height 18
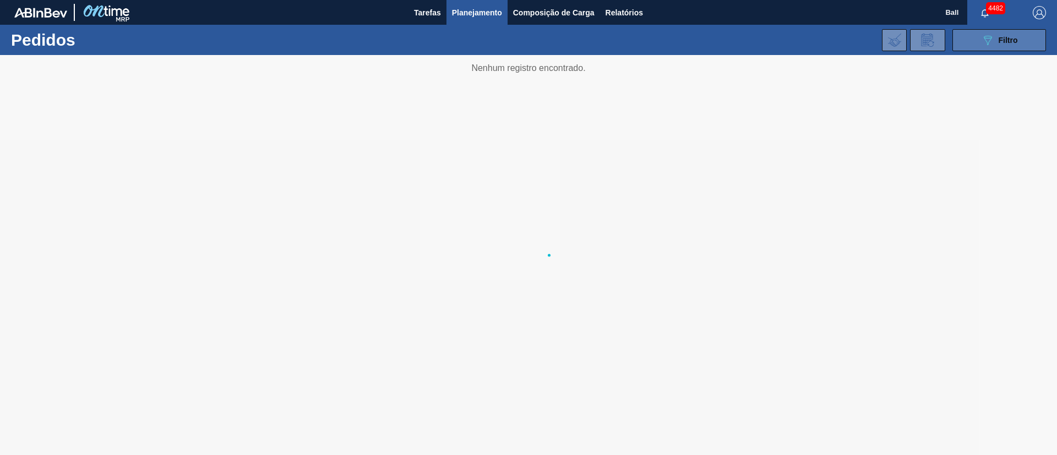
click at [998, 36] on span "Filtro" at bounding box center [1007, 40] width 19 height 9
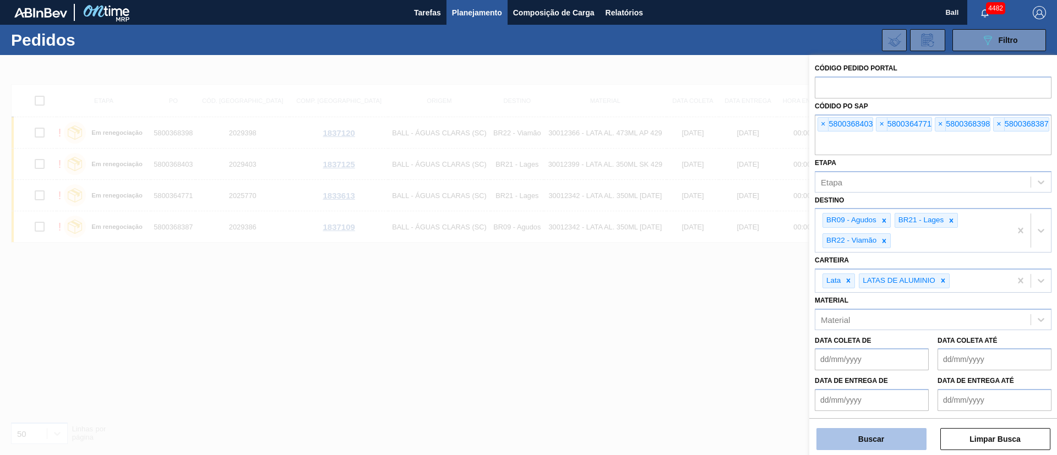
click at [831, 439] on button "Buscar" at bounding box center [871, 439] width 110 height 22
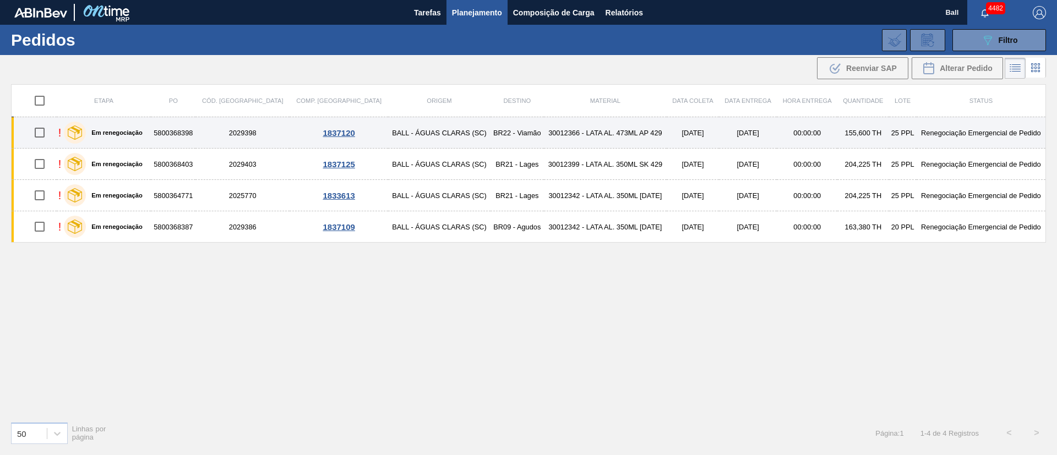
click at [495, 132] on td "BR22 - Viamão" at bounding box center [516, 132] width 53 height 31
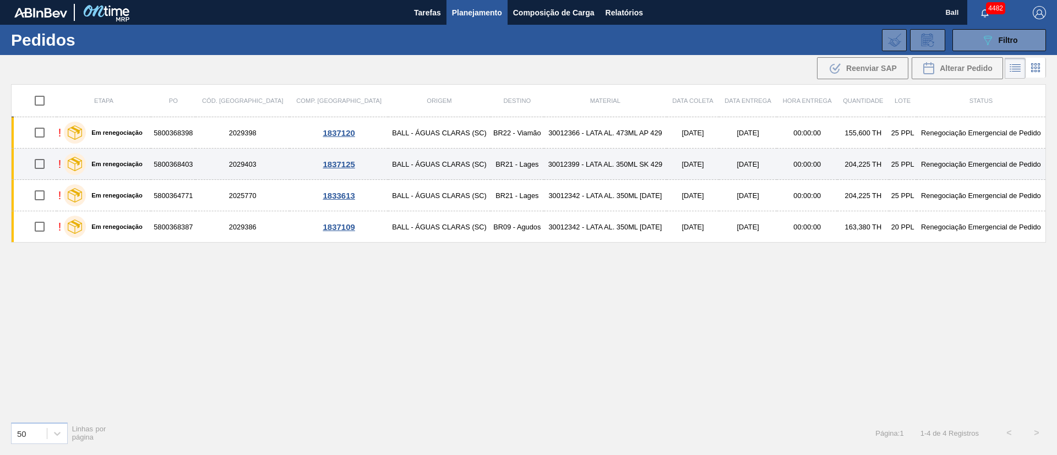
click at [495, 163] on td "BR21 - Lages" at bounding box center [516, 164] width 53 height 31
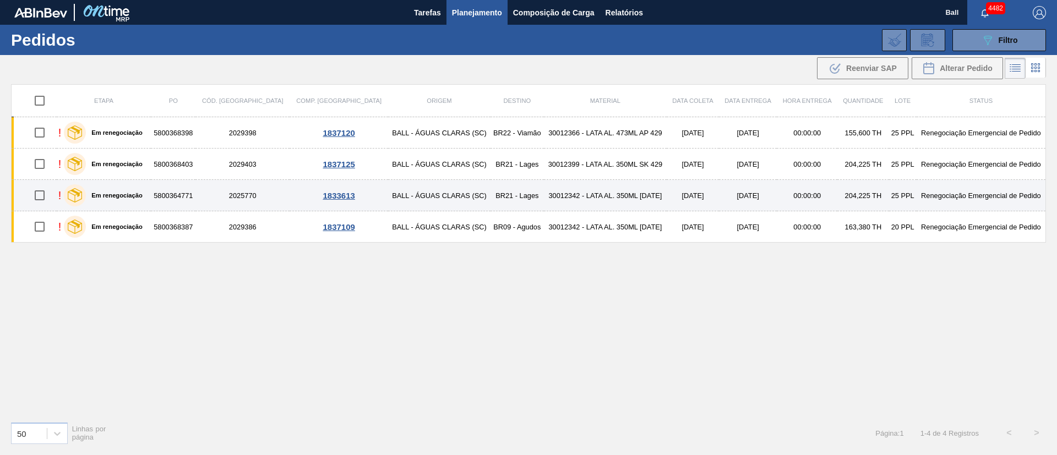
click at [493, 198] on td "BR21 - Lages" at bounding box center [516, 195] width 53 height 31
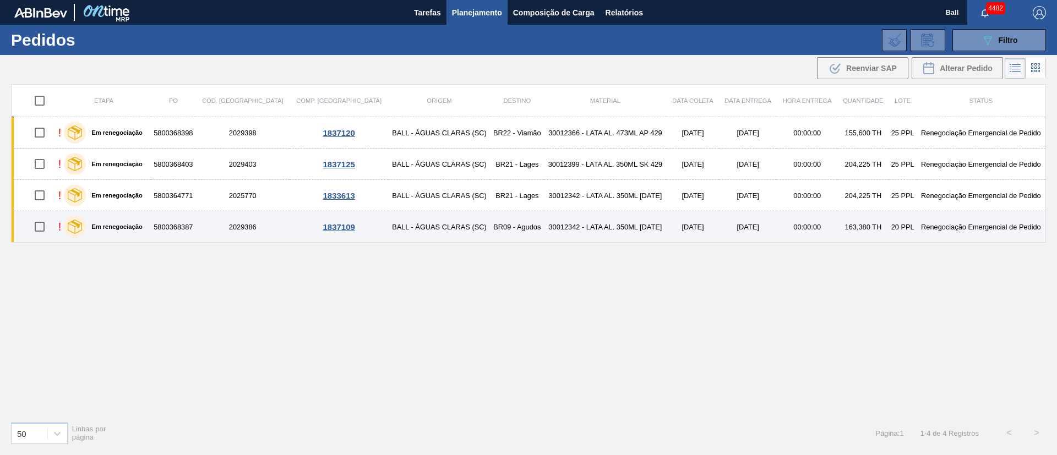
click at [490, 226] on td "BR09 - Agudos" at bounding box center [516, 226] width 53 height 31
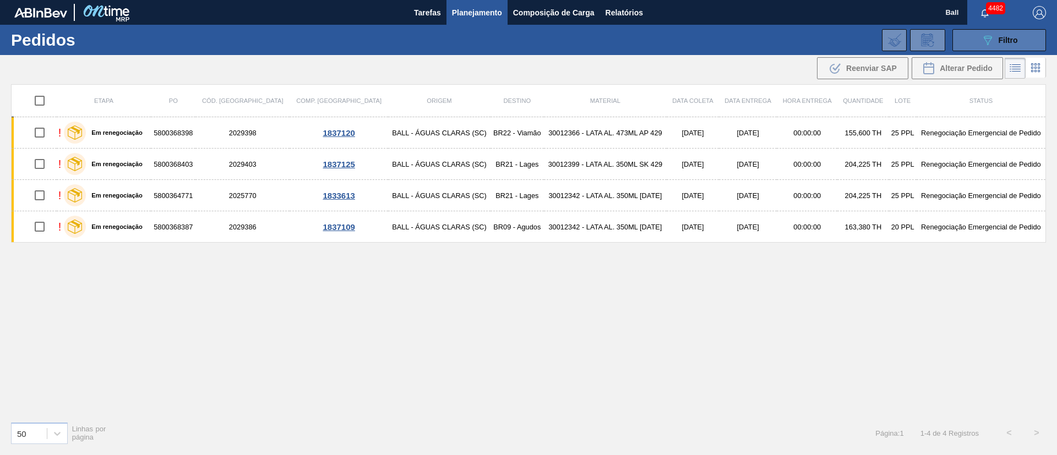
click at [1002, 34] on div "089F7B8B-B2A5-4AFE-B5C0-19BA573D28AC Filtro" at bounding box center [999, 40] width 37 height 13
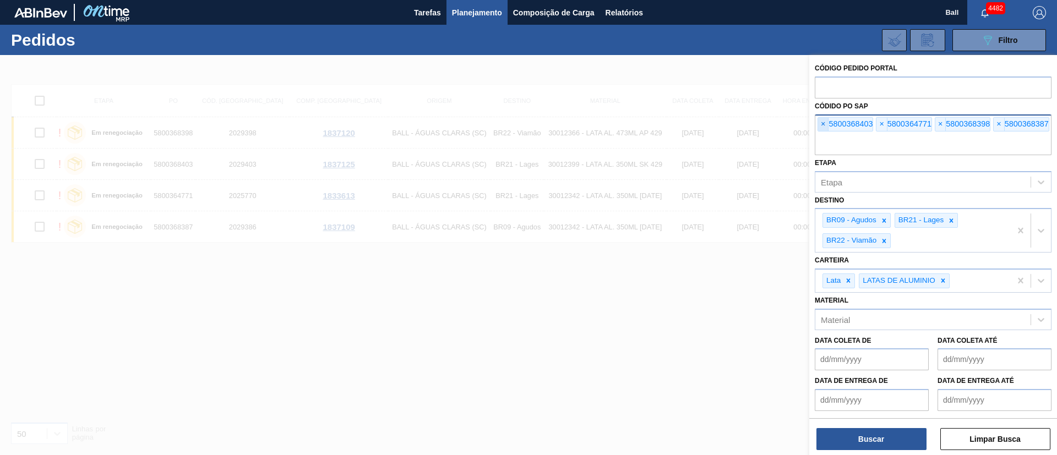
click at [823, 128] on span "×" at bounding box center [823, 124] width 10 height 13
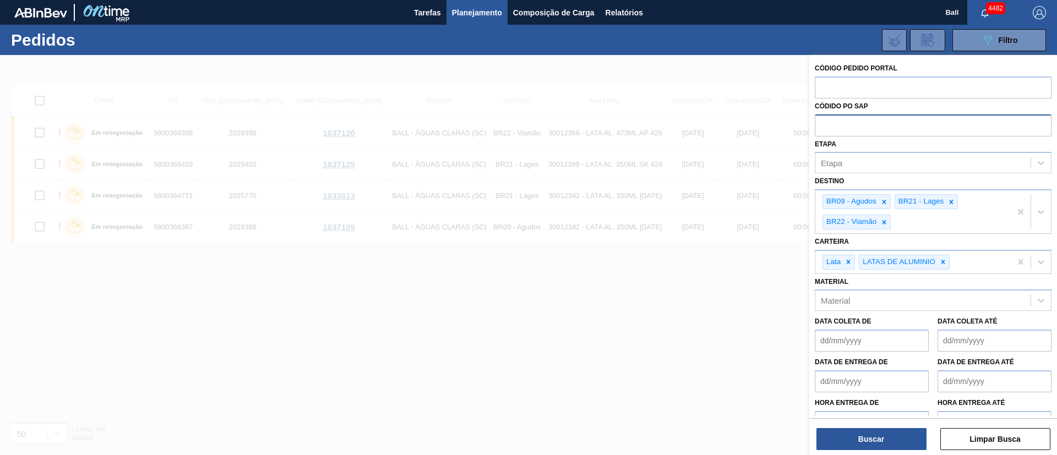
click at [823, 128] on input "text" at bounding box center [932, 124] width 237 height 21
paste input "5800369574"
type input "5800369574"
click at [874, 431] on button "Buscar" at bounding box center [871, 439] width 110 height 22
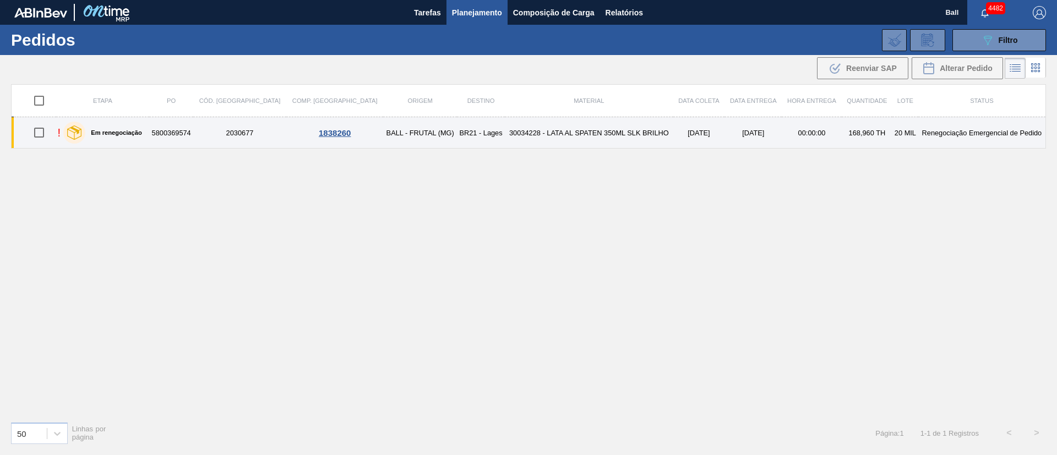
click at [628, 138] on td "30034228 - LATA AL SPATEN 350ML SLK BRILHO" at bounding box center [589, 132] width 168 height 31
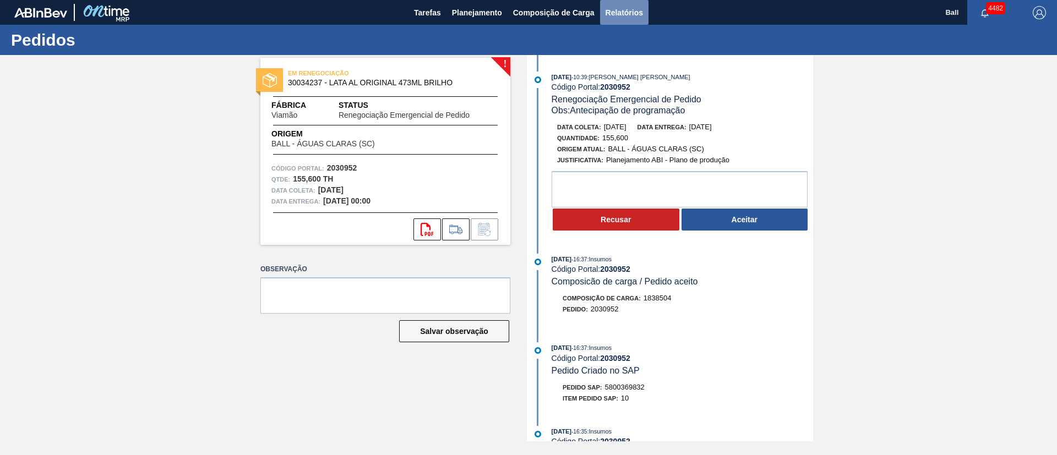
click at [639, 9] on span "Relatórios" at bounding box center [623, 12] width 37 height 13
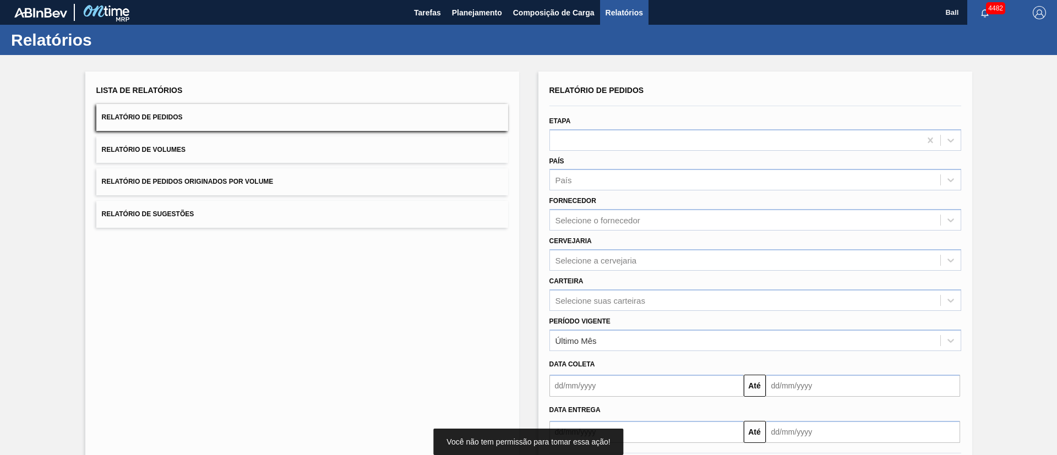
click at [298, 184] on button "Relatório de Pedidos Originados por Volume" at bounding box center [302, 181] width 412 height 27
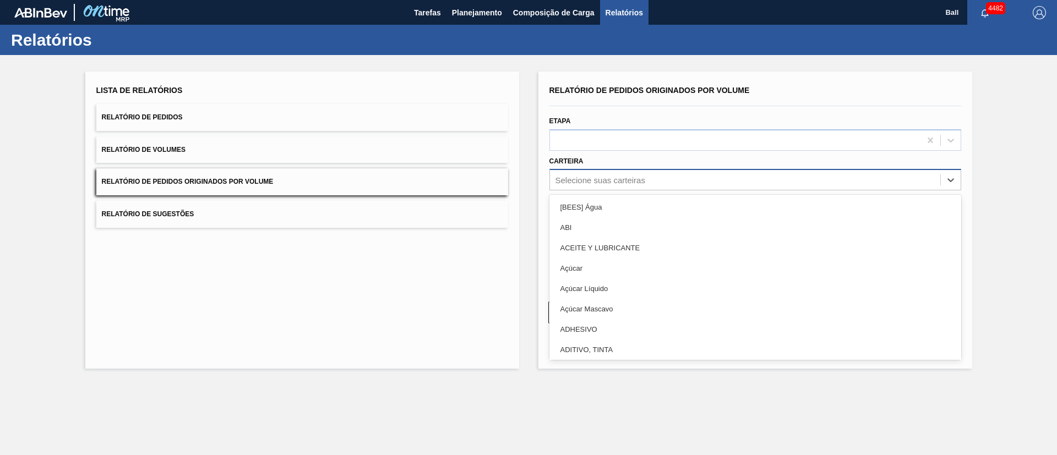
click at [631, 187] on div "Selecione suas carteiras" at bounding box center [745, 180] width 390 height 16
type input "LATA"
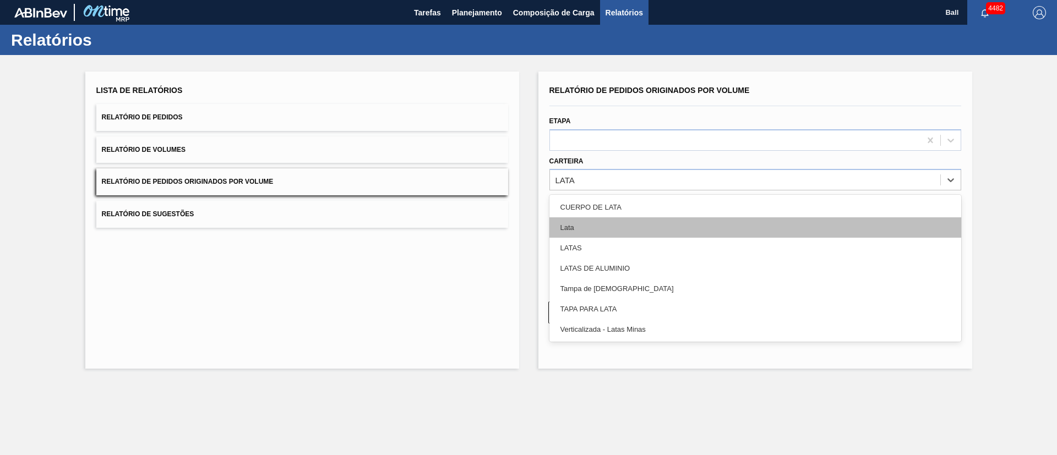
click at [646, 228] on div "Lata" at bounding box center [755, 227] width 412 height 20
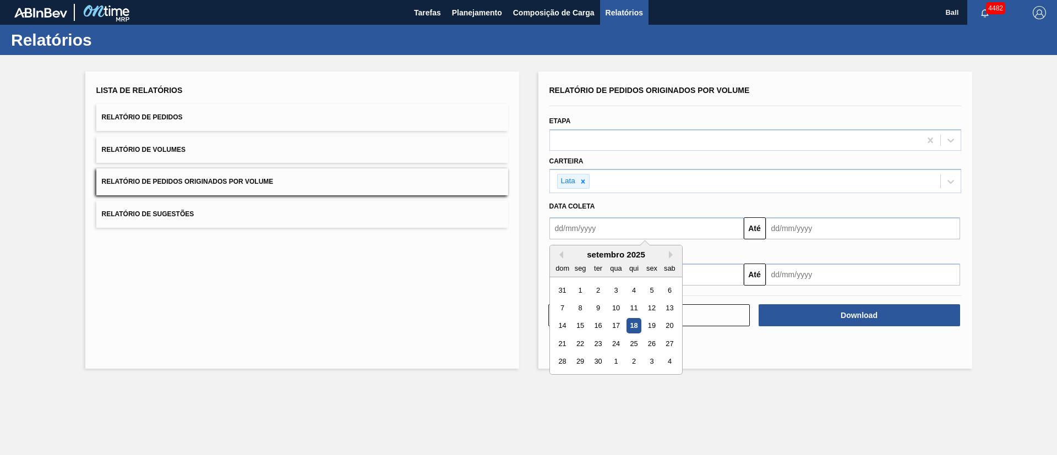
click at [646, 228] on input "text" at bounding box center [646, 228] width 194 height 22
click at [609, 321] on div "17" at bounding box center [615, 326] width 15 height 15
type input "17/09/2025"
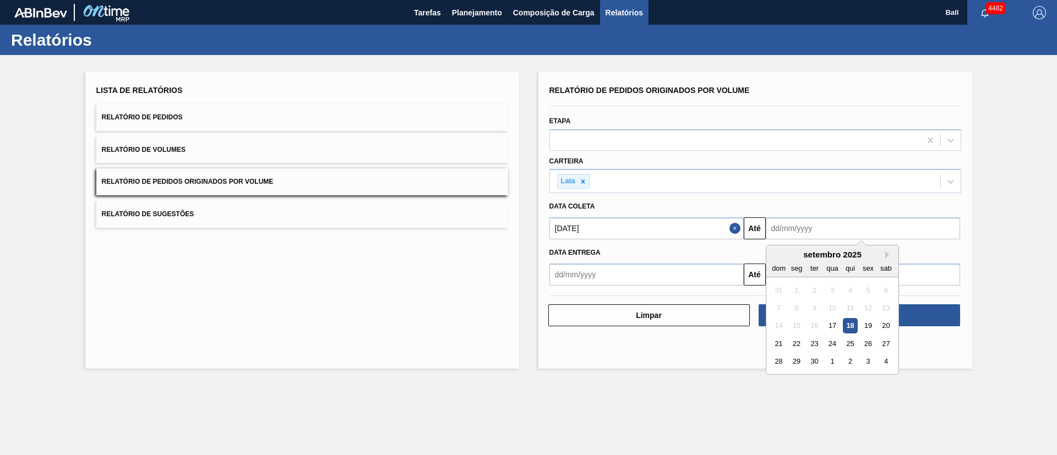
click at [804, 228] on input "text" at bounding box center [862, 228] width 194 height 22
click at [813, 360] on div "30" at bounding box center [813, 361] width 15 height 15
type input "30/09/2025"
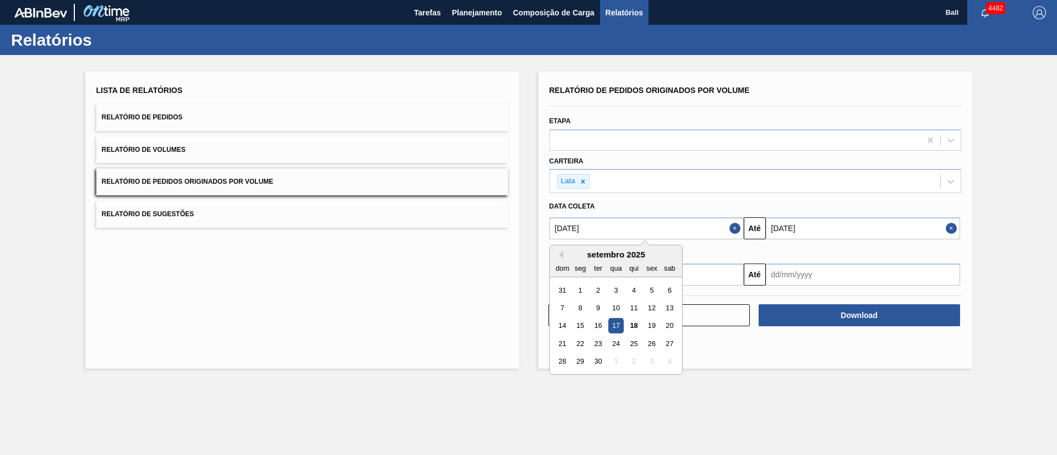
click at [717, 229] on input "17/09/2025" at bounding box center [646, 228] width 194 height 22
click at [582, 293] on div "1" at bounding box center [579, 290] width 15 height 15
type input "01/09/2025"
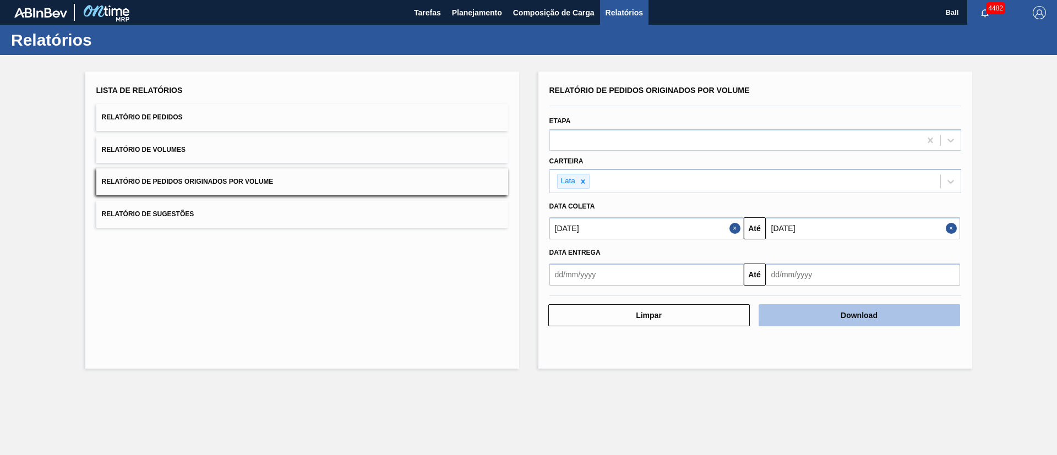
click at [812, 309] on button "Download" at bounding box center [858, 315] width 201 height 22
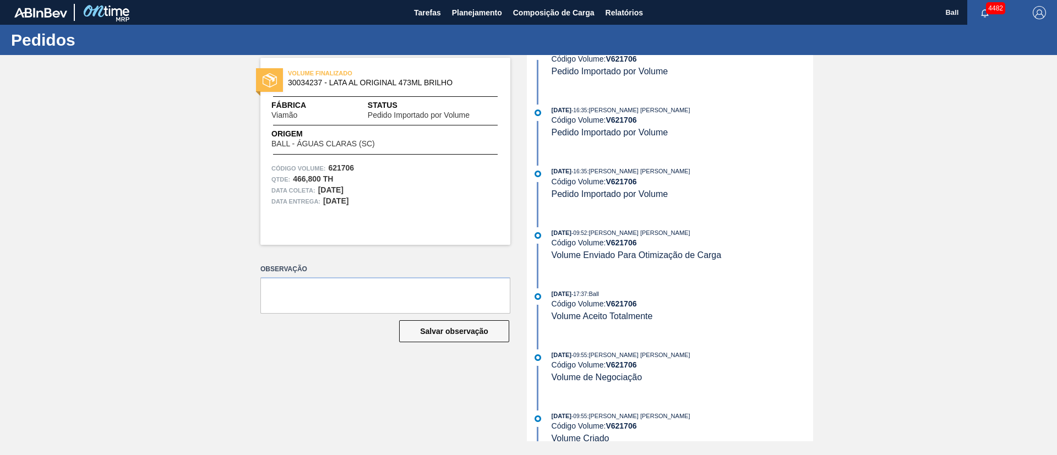
scroll to position [42, 0]
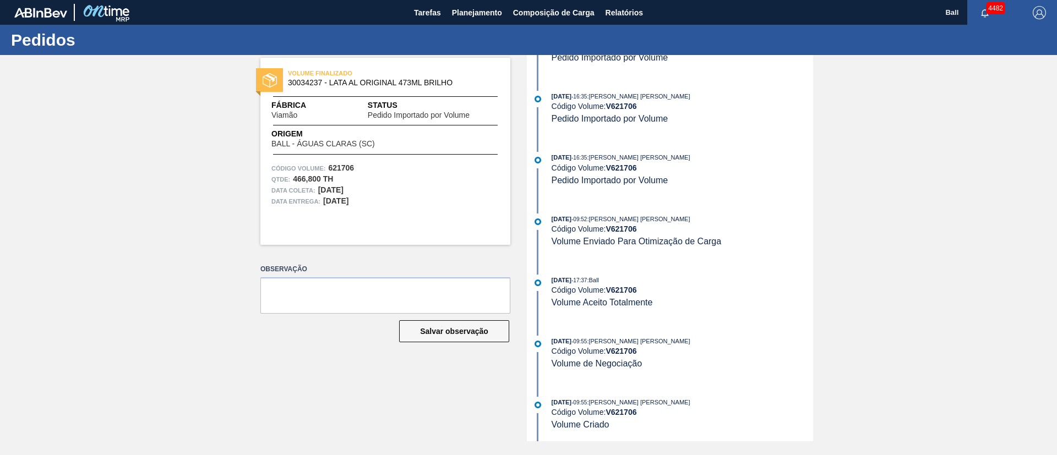
click at [663, 277] on div "10/09/2025 - 17:37 : Ball" at bounding box center [681, 280] width 261 height 11
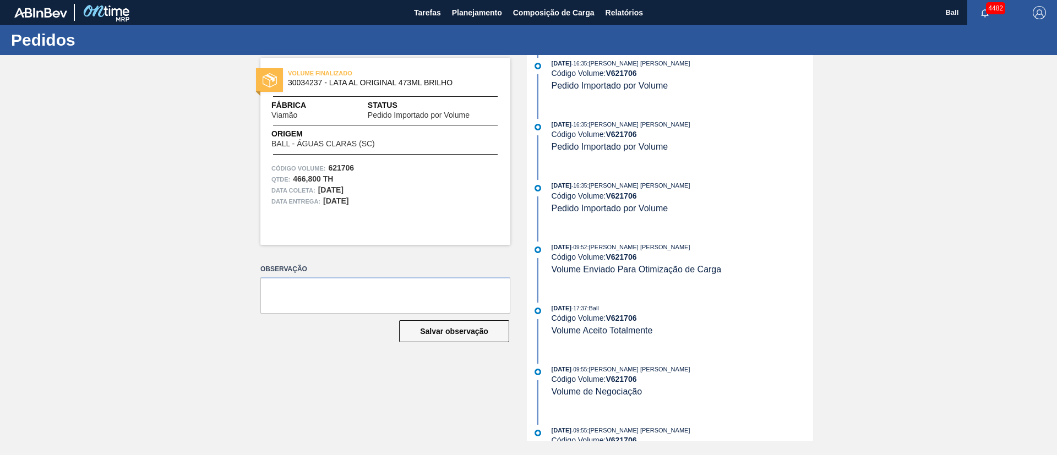
scroll to position [0, 0]
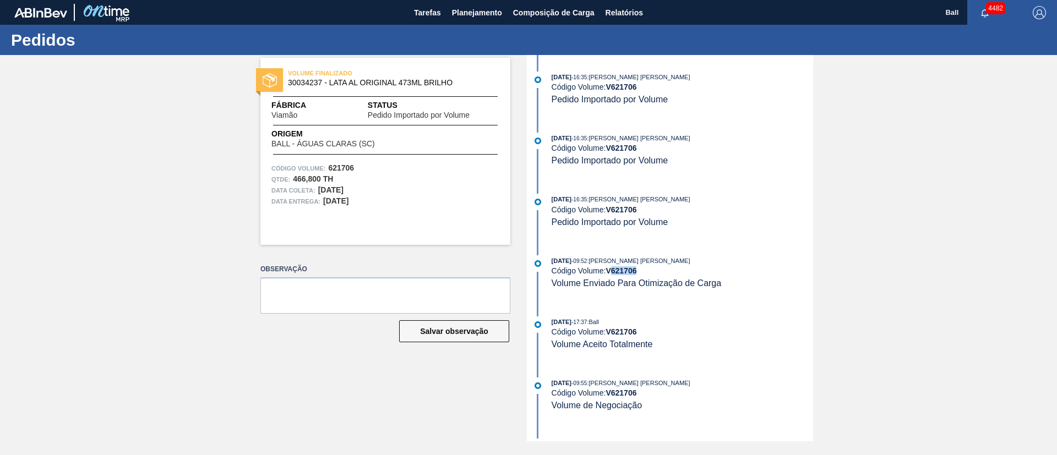
drag, startPoint x: 640, startPoint y: 269, endPoint x: 614, endPoint y: 270, distance: 26.5
click at [614, 270] on div "Código Volume: V 621706" at bounding box center [681, 270] width 261 height 9
copy strong "621706"
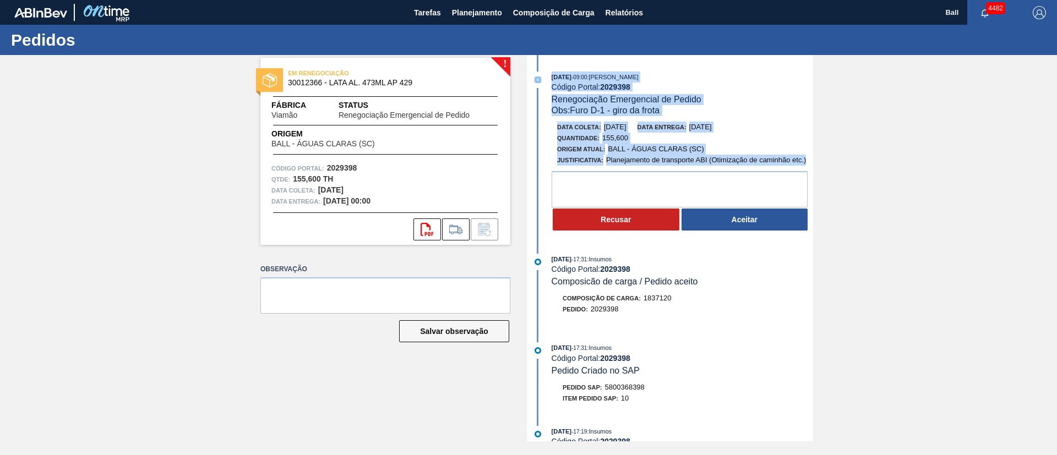
drag, startPoint x: 546, startPoint y: 74, endPoint x: 814, endPoint y: 167, distance: 283.0
click at [814, 165] on div "! EM RENEGOCIAÇÃO 30012366 - LATA AL. 473ML AP 429 Fábrica Viamão Status Renego…" at bounding box center [528, 248] width 1057 height 386
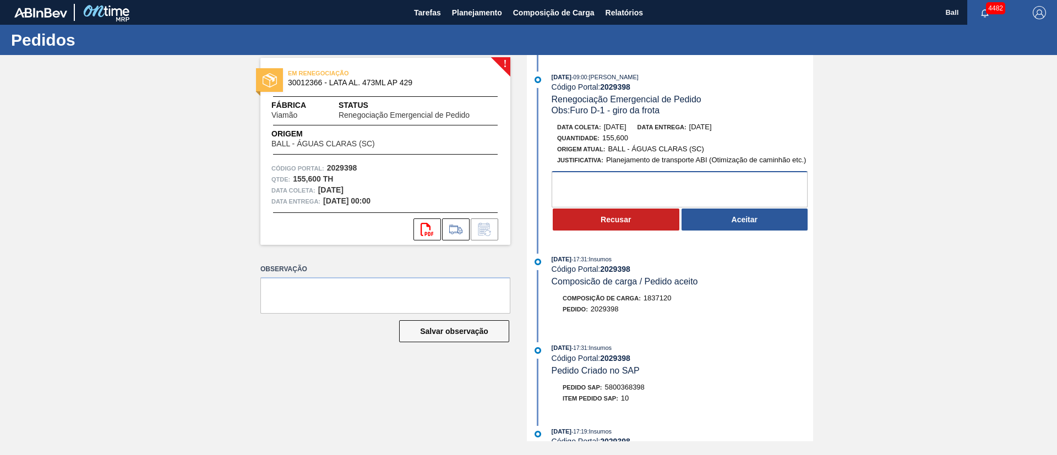
click at [776, 180] on textarea at bounding box center [679, 189] width 256 height 36
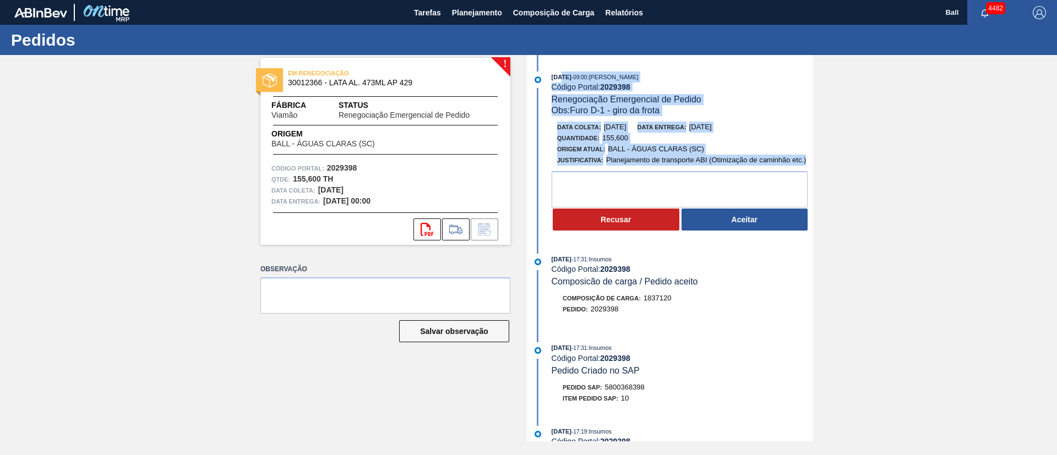
drag, startPoint x: 809, startPoint y: 160, endPoint x: 558, endPoint y: 61, distance: 269.8
click at [559, 62] on div "18/09/2025 - 09:00 : BRUNO DE MELLO DUARTE Código Portal: 2029398 Renegociação …" at bounding box center [670, 248] width 283 height 386
click at [561, 56] on div "18/09/2025 - 09:00 : BRUNO DE MELLO DUARTE Código Portal: 2029398 Renegociação …" at bounding box center [670, 248] width 283 height 386
drag, startPoint x: 550, startPoint y: 69, endPoint x: 816, endPoint y: 160, distance: 280.9
click at [816, 160] on div "! EM RENEGOCIAÇÃO 30012366 - LATA AL. 473ML AP 429 Fábrica Viamão Status Renego…" at bounding box center [528, 248] width 1057 height 386
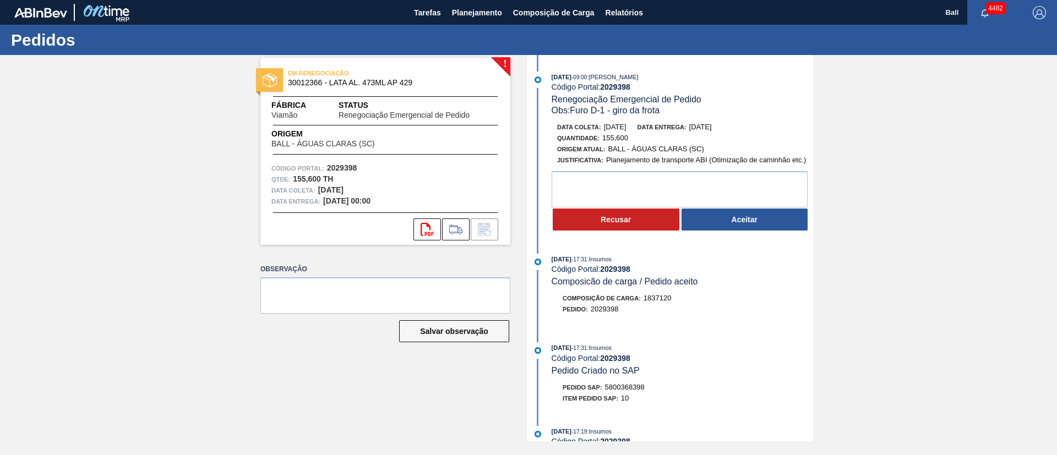
click at [803, 167] on div "Data coleta: 18/09/2025 Data entrega: 18/09/2025 Quantidade : 155,600 Origem At…" at bounding box center [670, 177] width 283 height 110
click at [753, 220] on button "Aceitar" at bounding box center [744, 220] width 127 height 22
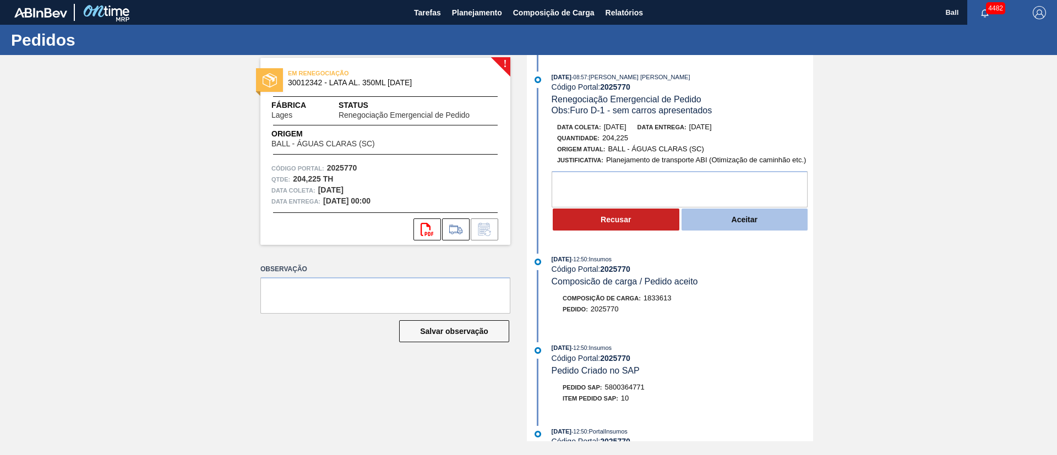
click at [737, 218] on button "Aceitar" at bounding box center [744, 220] width 127 height 22
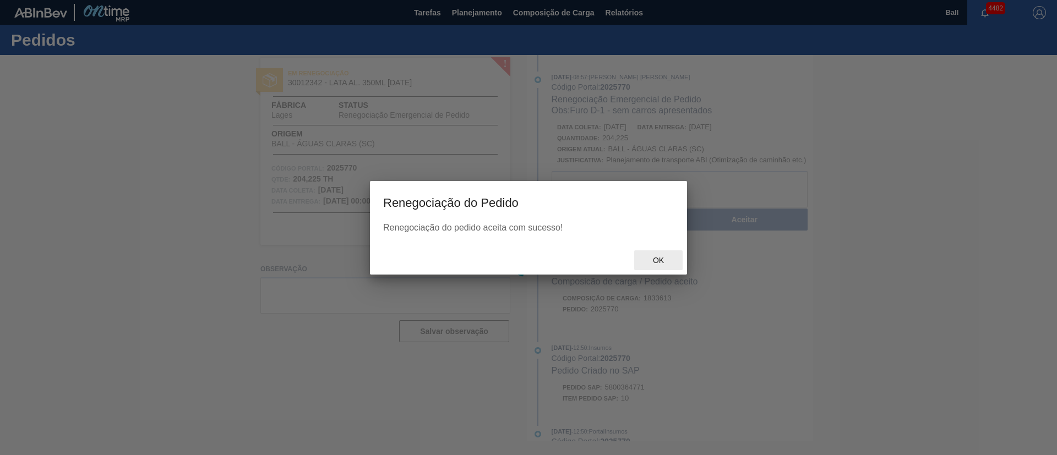
click at [658, 262] on span "Ok" at bounding box center [658, 260] width 29 height 9
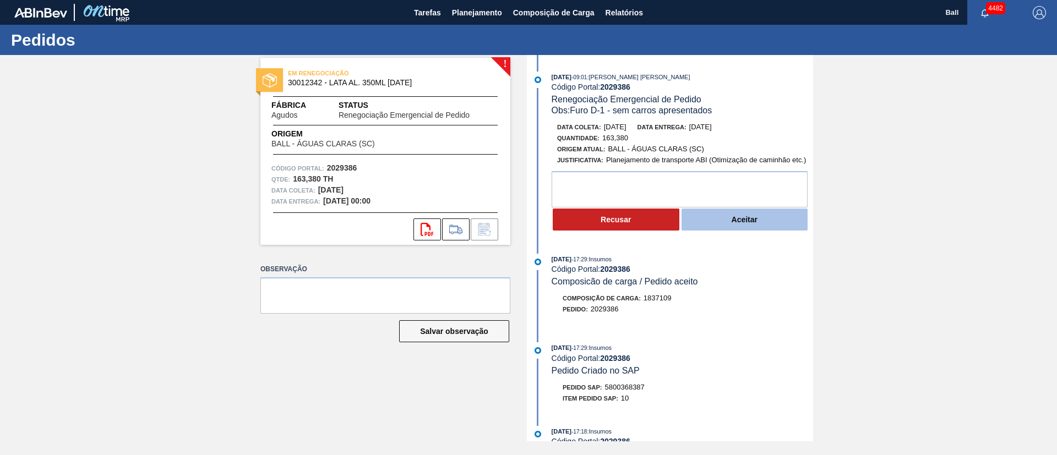
click at [748, 216] on button "Aceitar" at bounding box center [744, 220] width 127 height 22
drag, startPoint x: 730, startPoint y: 222, endPoint x: 643, endPoint y: 4, distance: 235.1
click at [730, 222] on button "Aceitar" at bounding box center [744, 220] width 127 height 22
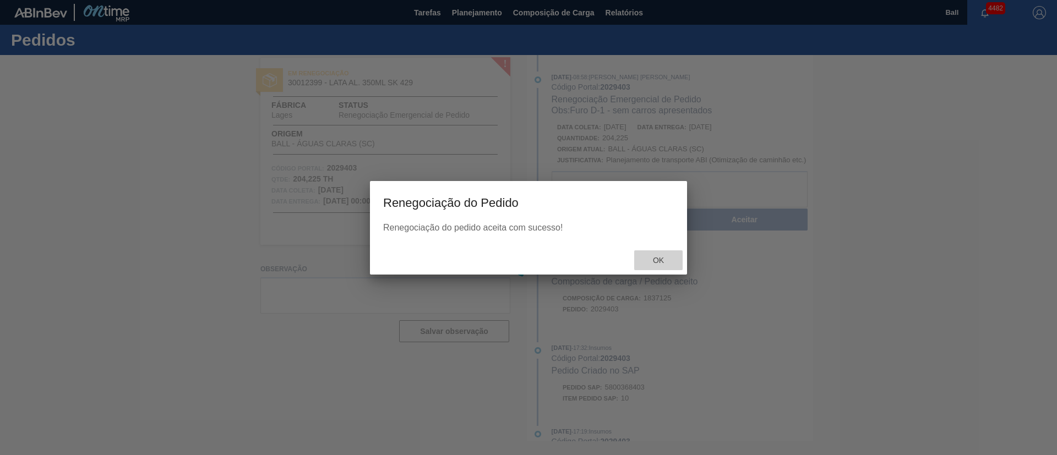
click at [668, 250] on div "Ok" at bounding box center [658, 260] width 48 height 20
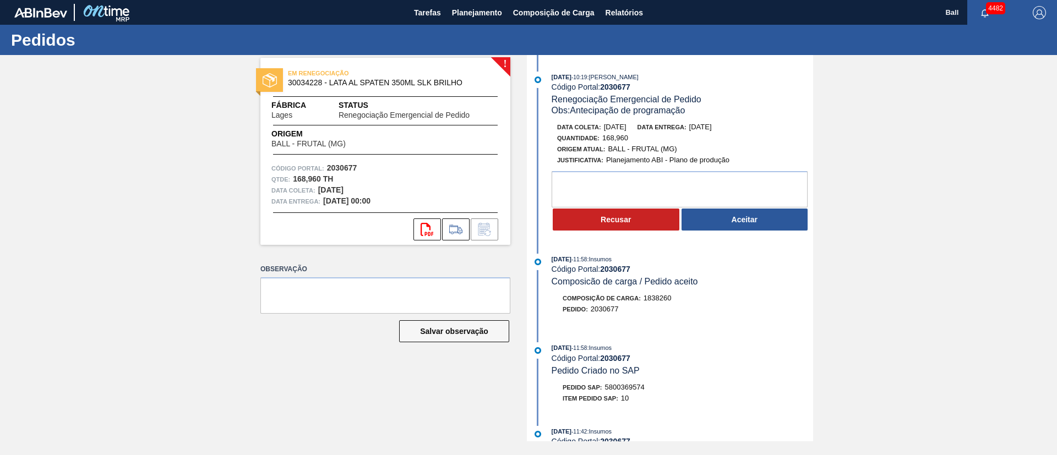
click at [150, 280] on div "! EM RENEGOCIAÇÃO 30034228 - LATA AL SPATEN 350ML SLK BRILHO Fábrica Lages Stat…" at bounding box center [528, 248] width 1057 height 386
